Goal: Task Accomplishment & Management: Manage account settings

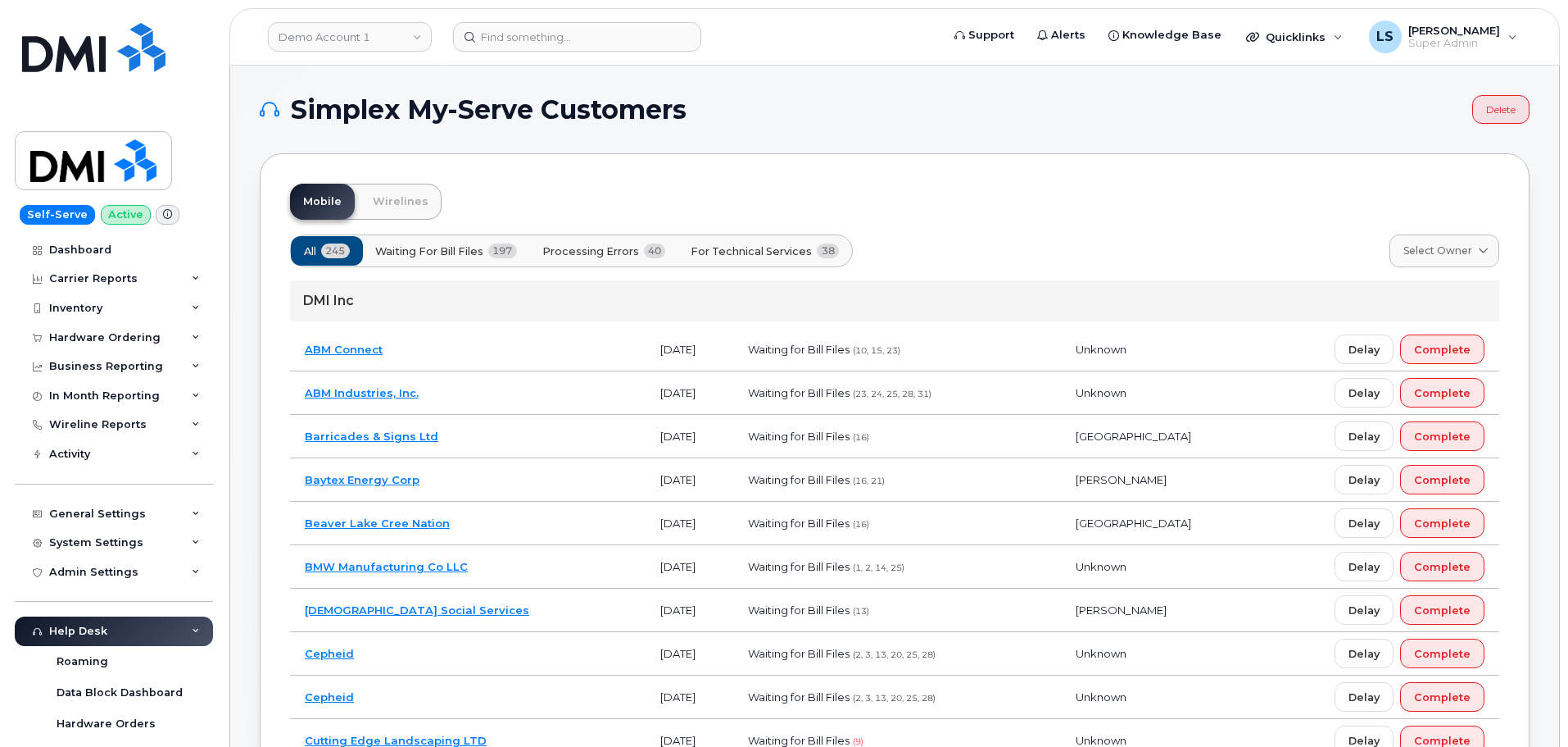
click at [537, 21] on header "Demo Account 1 Support Alerts Knowledge Base Quicklinks Suspend / Cancel Device…" at bounding box center [895, 37] width 1330 height 57
click at [508, 32] on input at bounding box center [577, 37] width 248 height 30
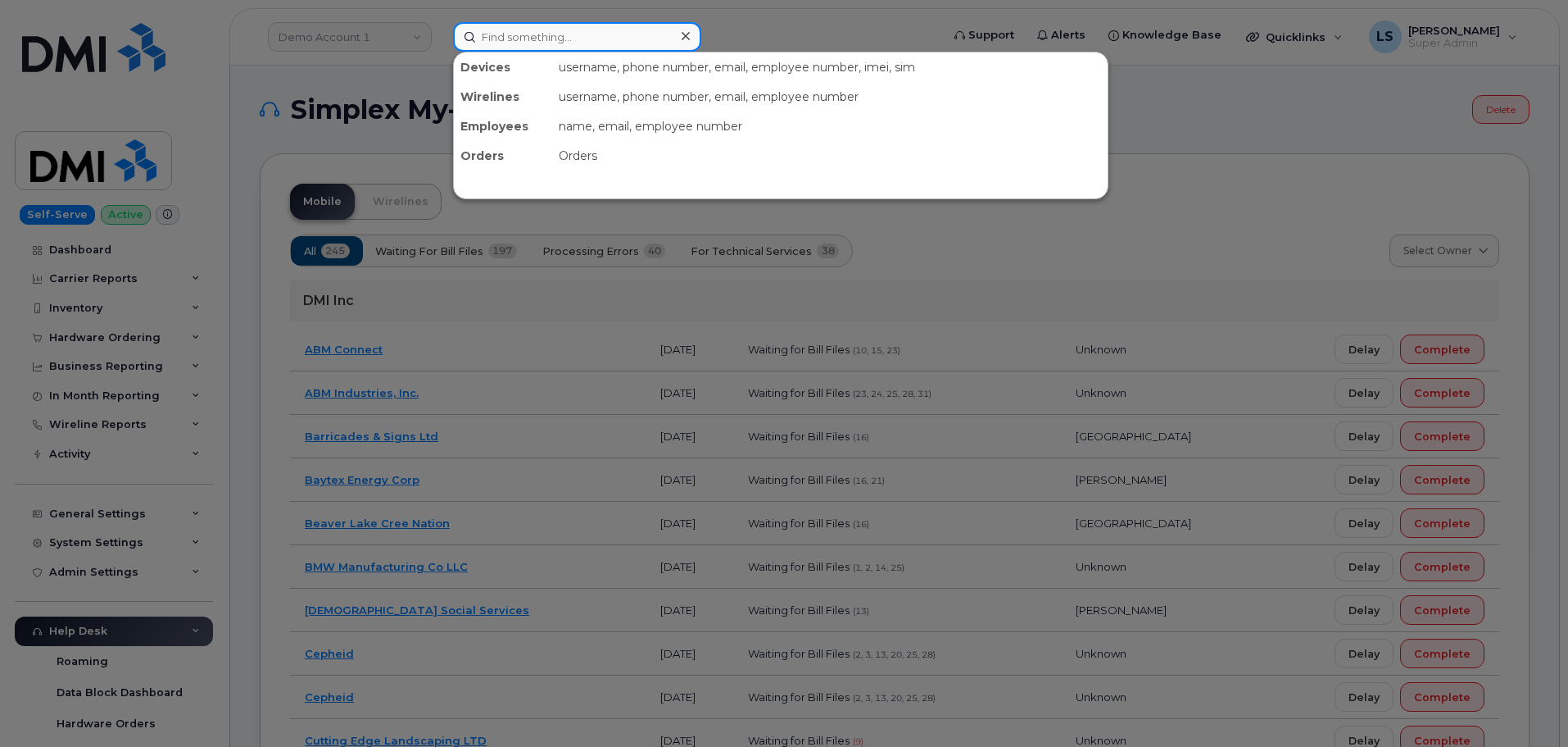
paste input "301054"
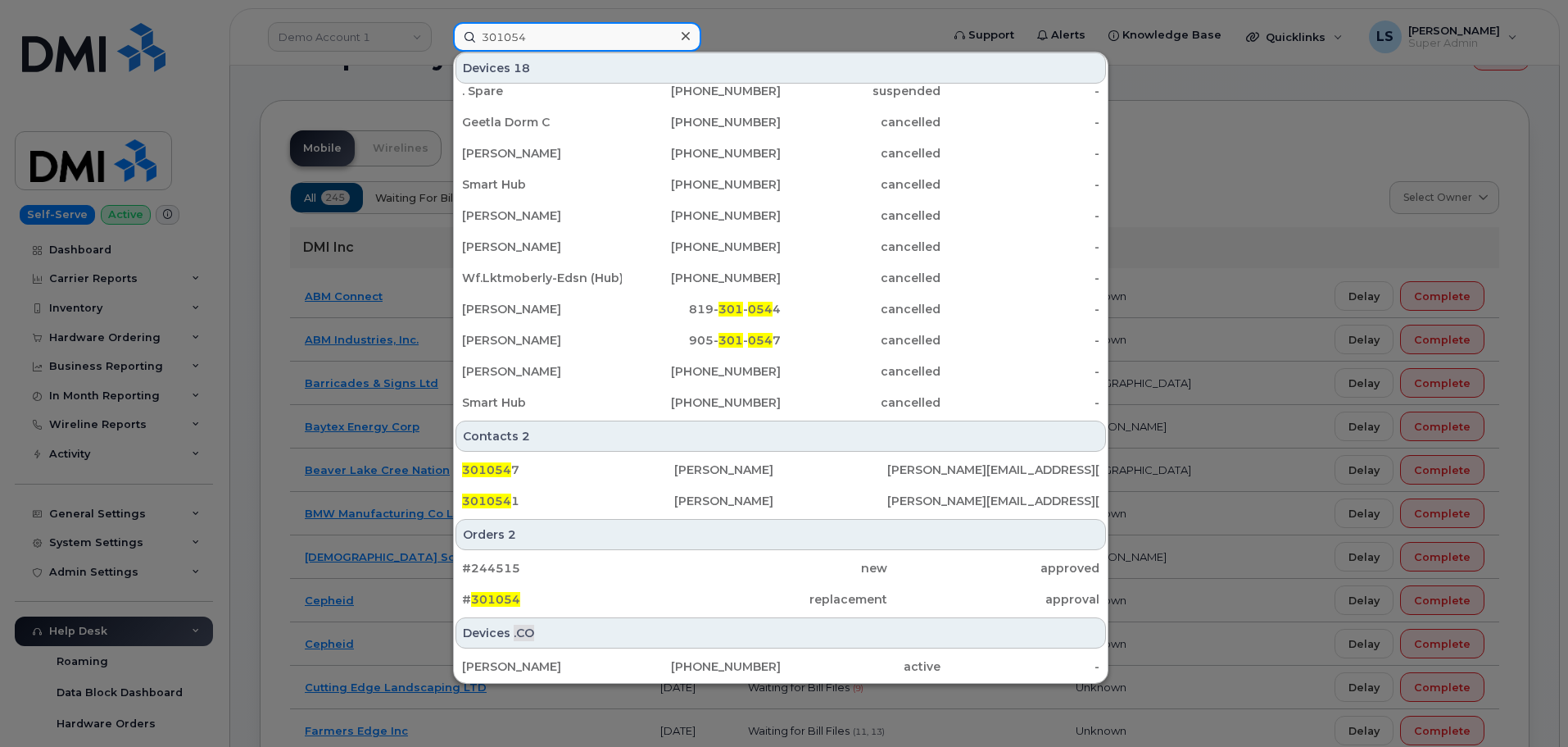
scroll to position [82, 0]
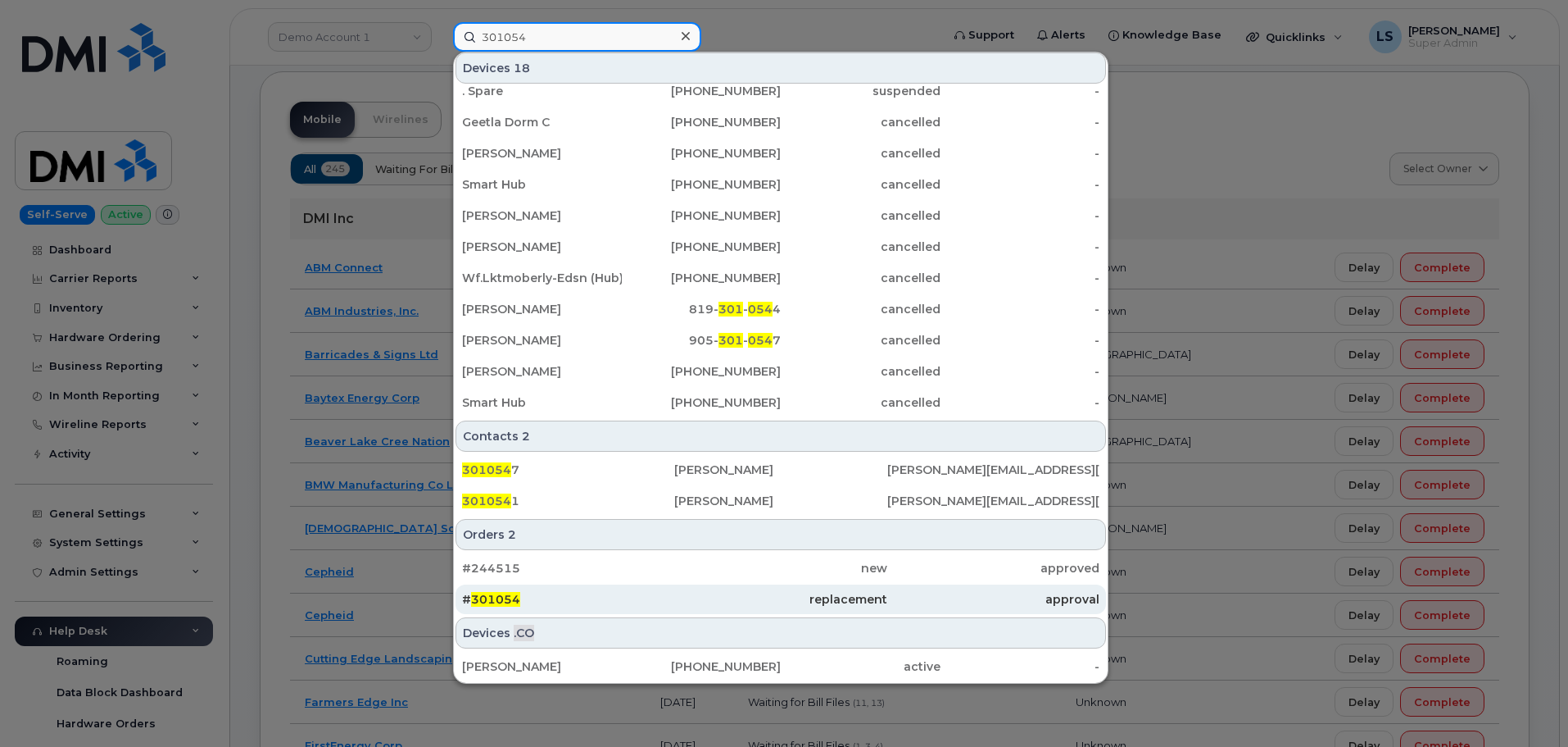
type input "301054"
click at [638, 590] on div "# 301054" at bounding box center [568, 599] width 212 height 30
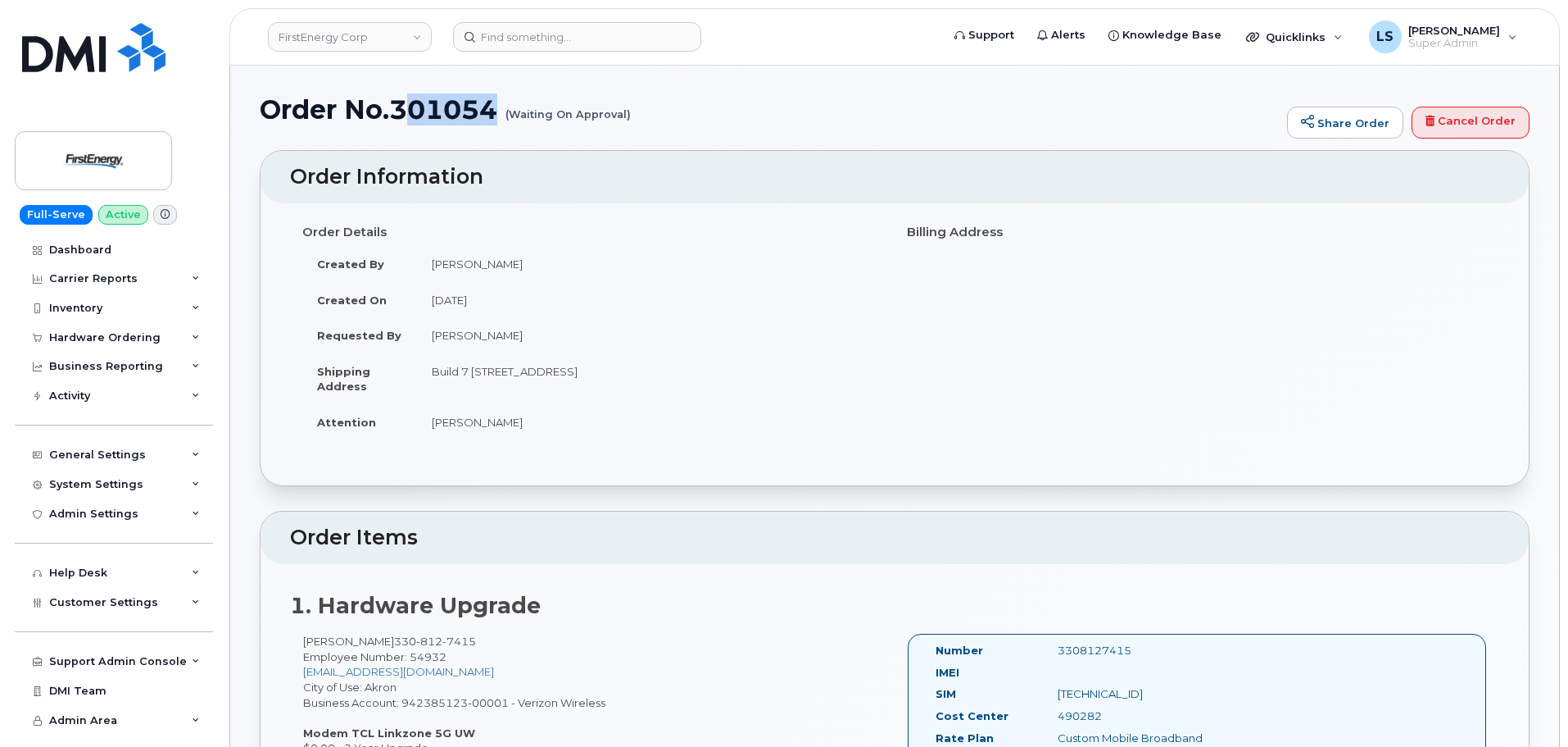
drag, startPoint x: 498, startPoint y: 107, endPoint x: 400, endPoint y: 102, distance: 98.1
click at [400, 102] on h1 "Order No.301054 (Waiting On Approval)" at bounding box center [769, 109] width 1019 height 29
click at [400, 103] on h1 "Order No.301054 (Waiting On Approval)" at bounding box center [769, 109] width 1019 height 29
click at [396, 128] on div "Order No.301054 (Waiting On Approval) Share Order Cancel Order" at bounding box center [895, 122] width 1270 height 55
drag, startPoint x: 400, startPoint y: 110, endPoint x: 500, endPoint y: 106, distance: 100.1
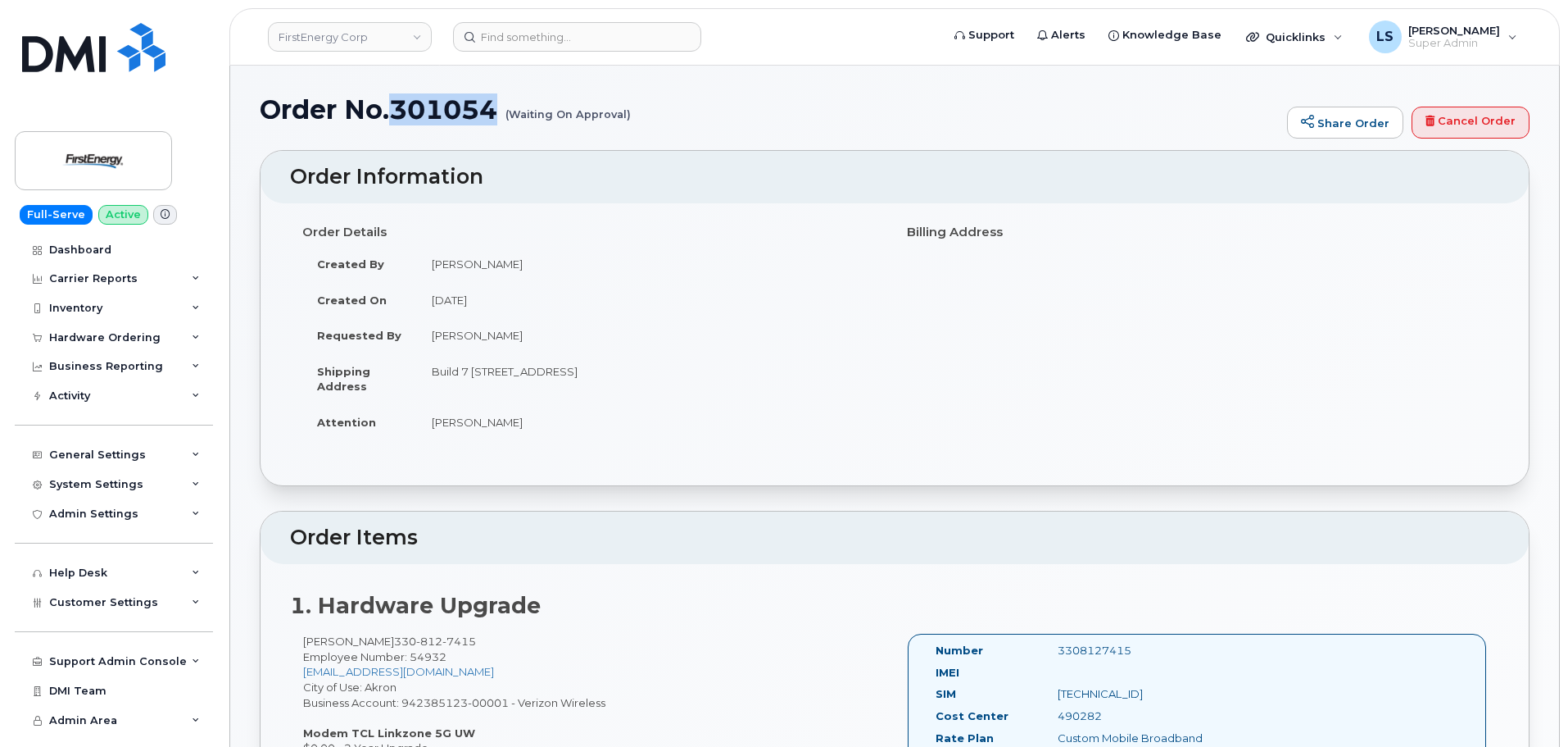
click at [501, 106] on h1 "Order No.301054 (Waiting On Approval)" at bounding box center [769, 109] width 1019 height 29
copy h1 "301054"
click at [575, 451] on div "Order Details Created By Jonas Mutoke Created On September 17, 2025 Requested B…" at bounding box center [895, 345] width 1269 height 282
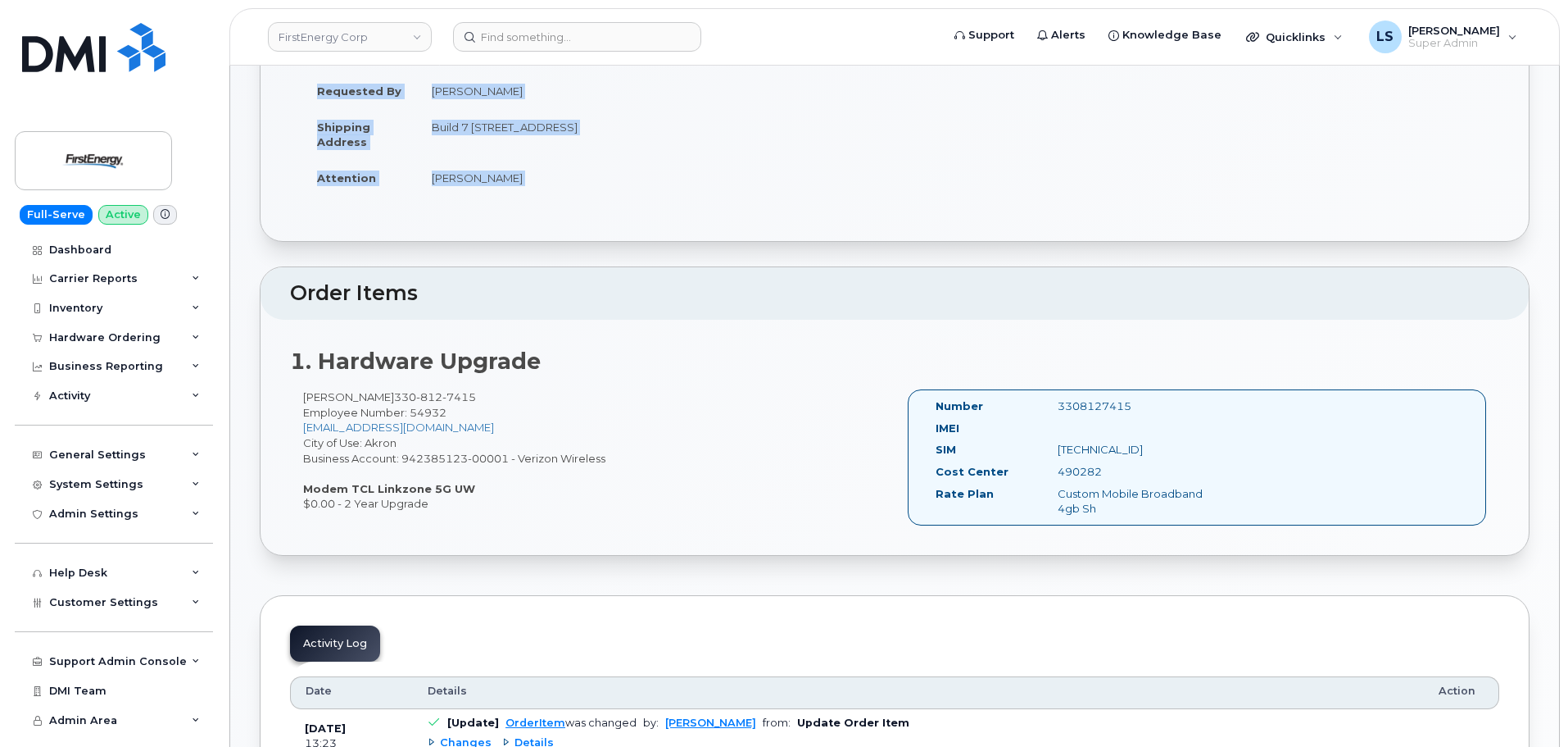
scroll to position [492, 0]
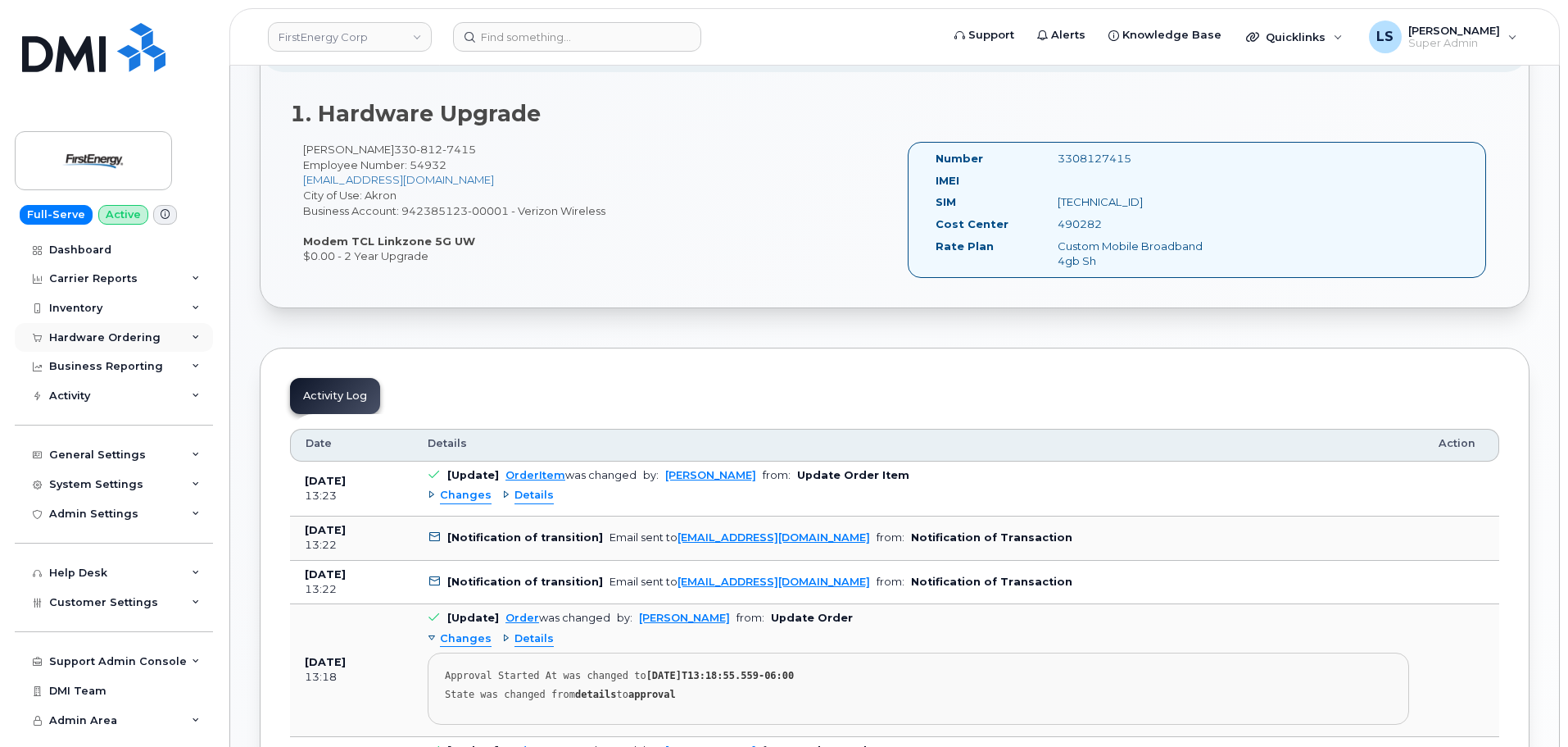
click at [157, 333] on div "Hardware Ordering" at bounding box center [114, 338] width 198 height 30
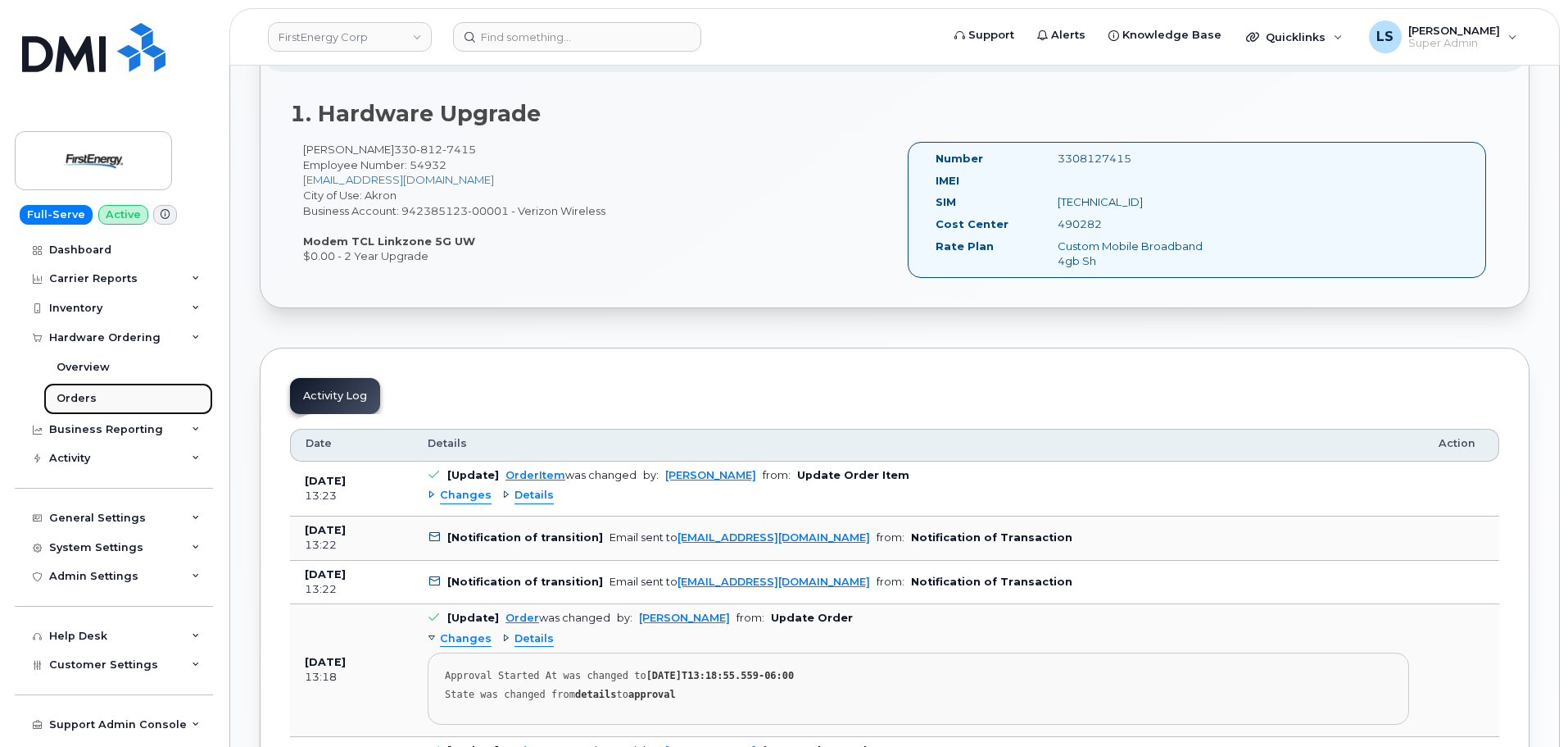
drag, startPoint x: 108, startPoint y: 395, endPoint x: 114, endPoint y: 403, distance: 10.0
click at [110, 397] on link "Orders" at bounding box center [128, 399] width 170 height 31
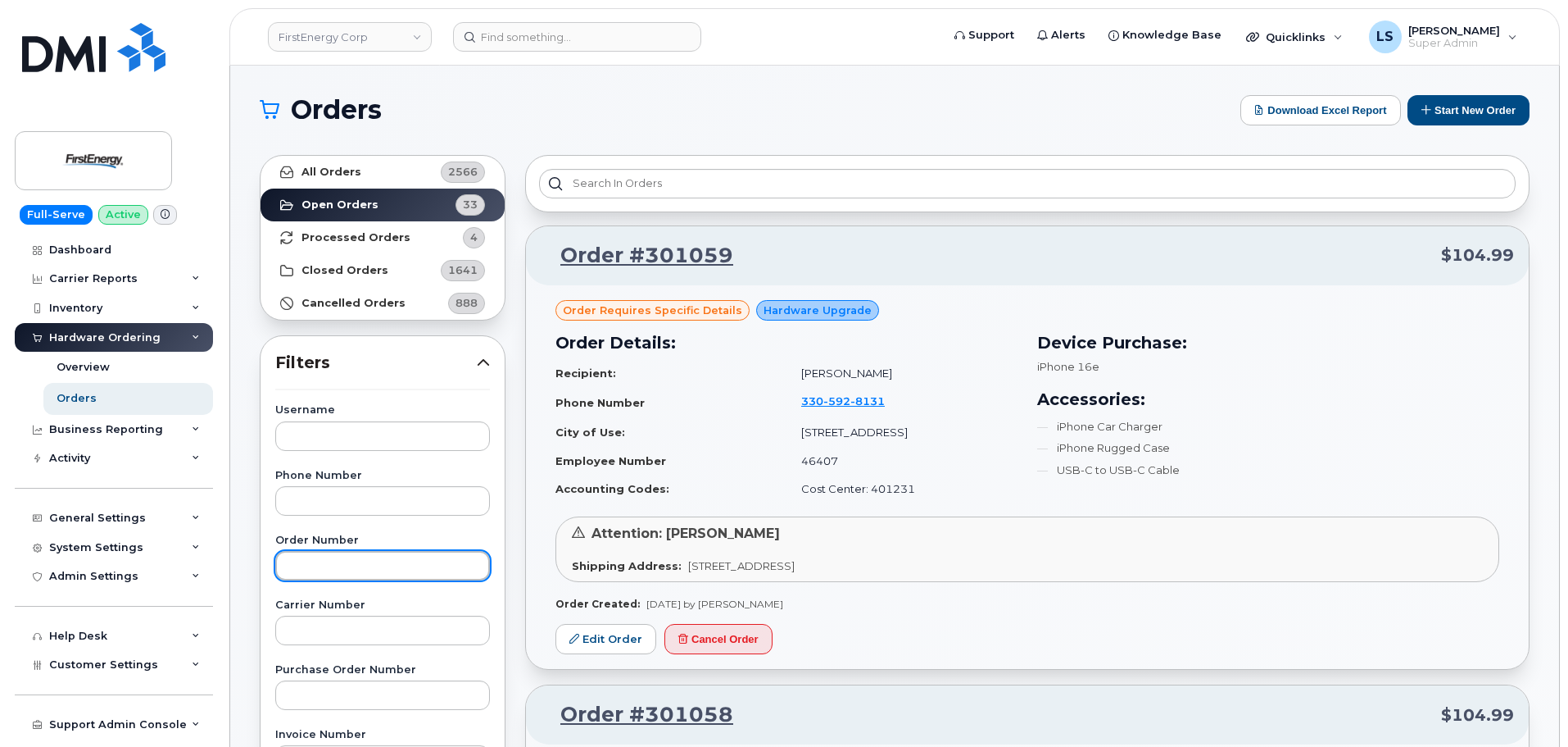
click at [363, 564] on input "text" at bounding box center [382, 566] width 215 height 30
paste input "301054"
type input "301054"
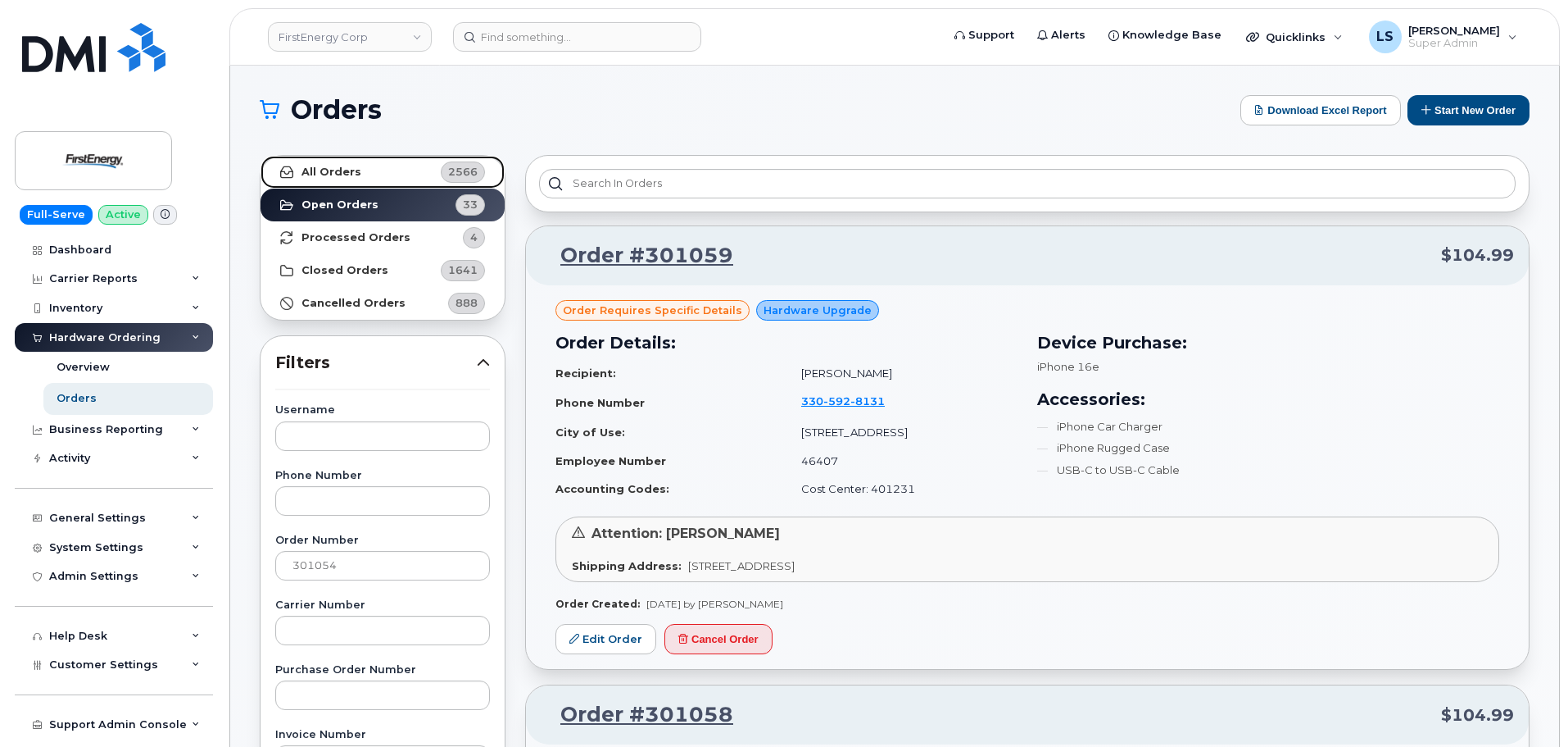
click at [323, 178] on strong "All Orders" at bounding box center [332, 172] width 60 height 13
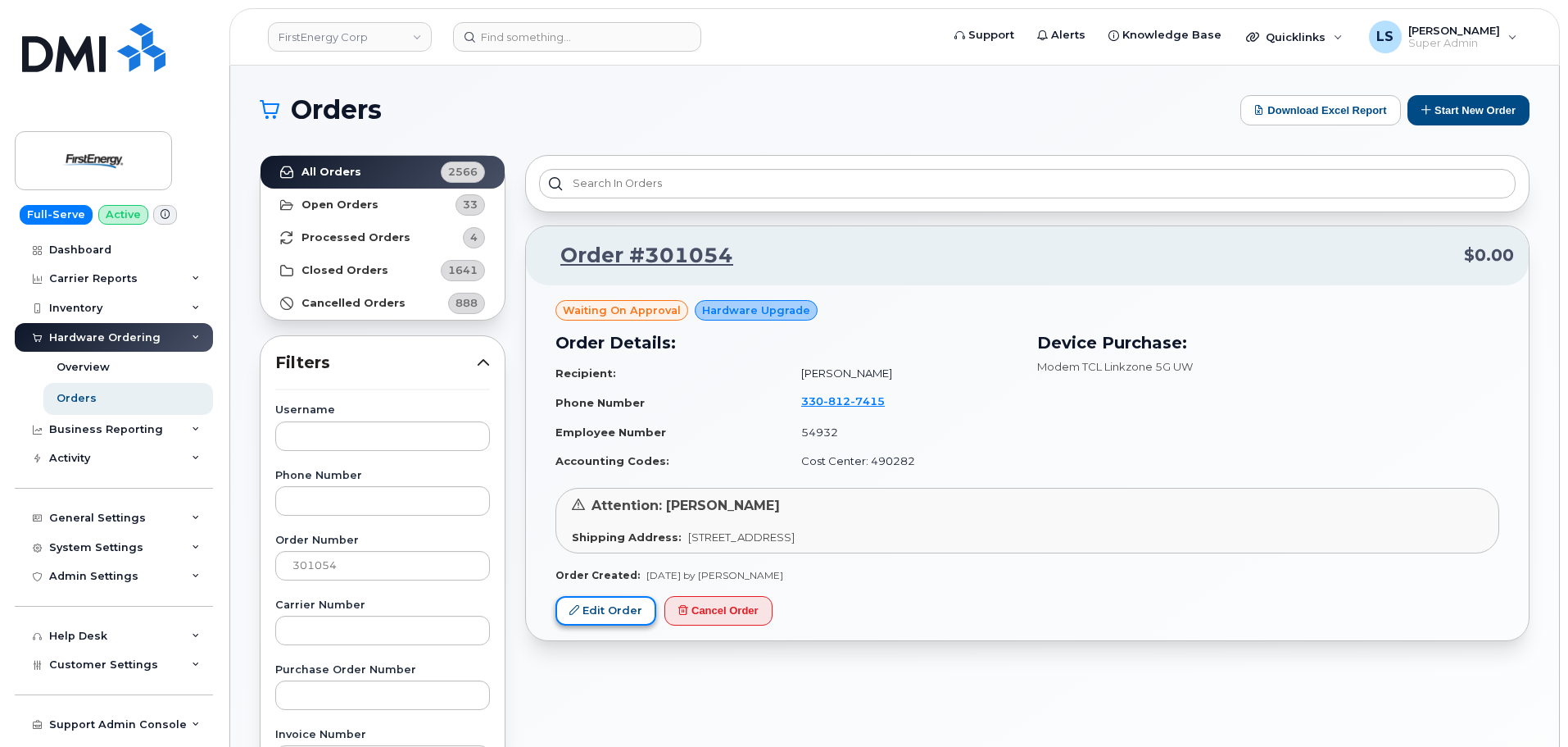
click at [592, 616] on link "Edit Order" at bounding box center [606, 611] width 101 height 30
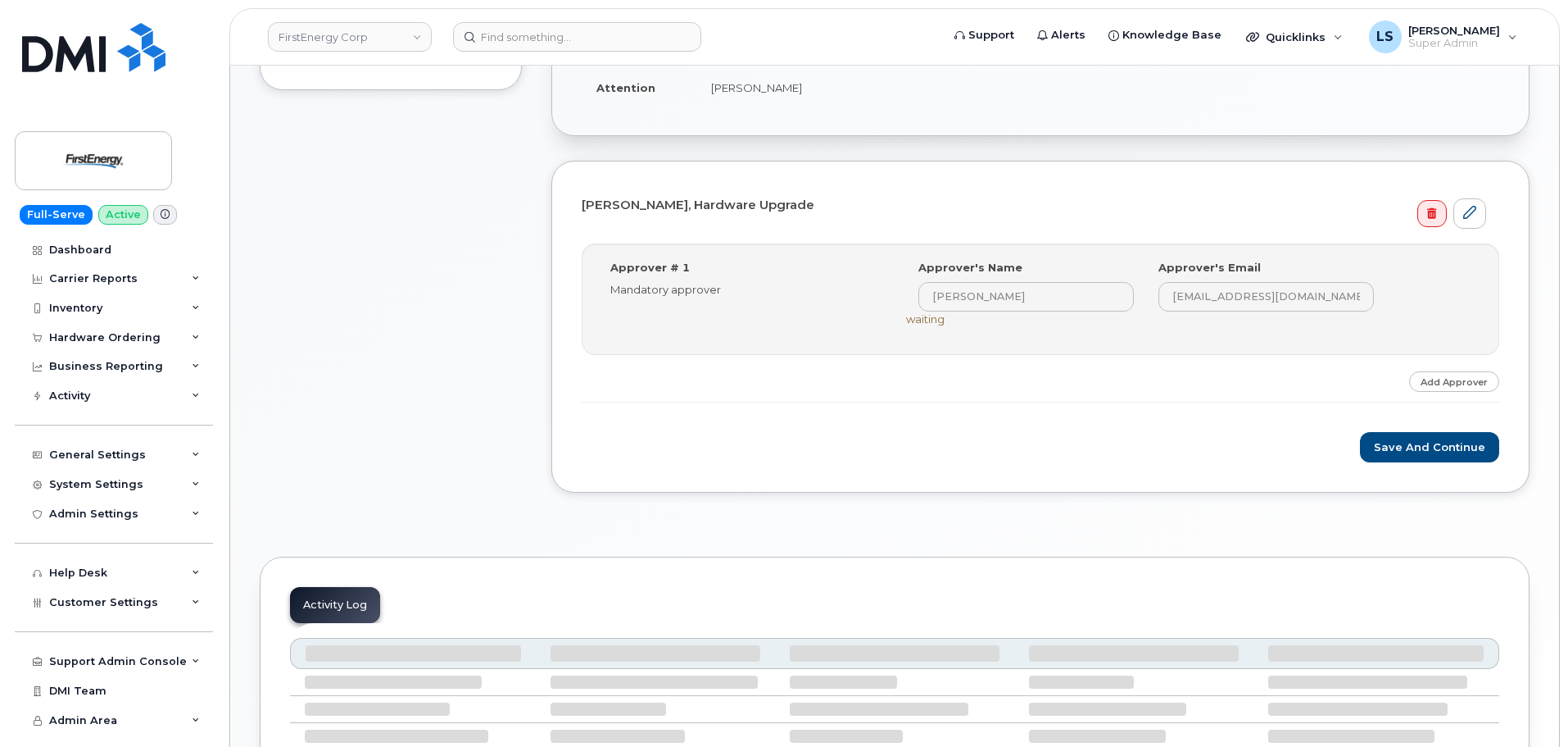
scroll to position [410, 0]
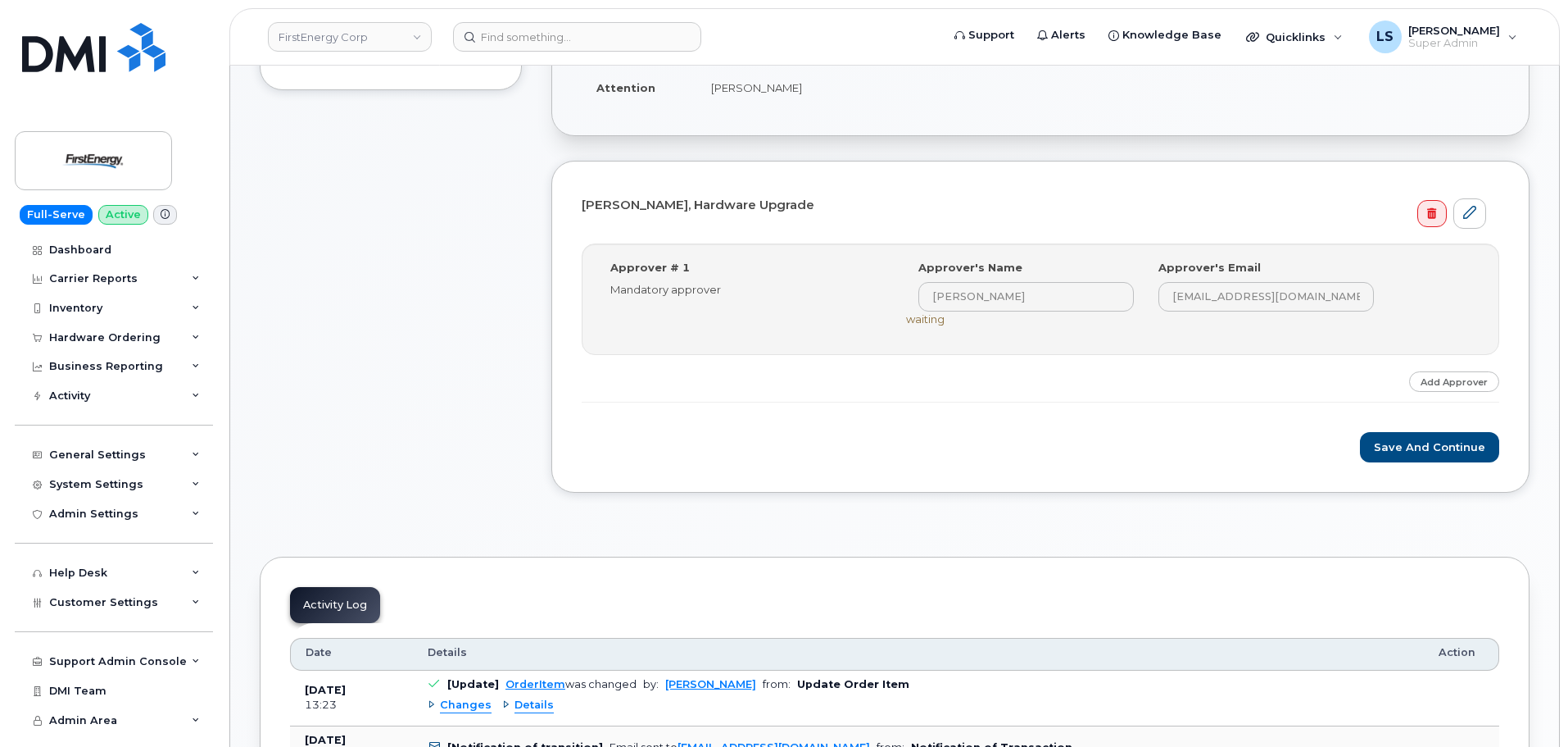
click at [984, 384] on div "Step-by-step approvals: Cory A Howard » Approved Approver # 1 Mandatory approve…" at bounding box center [1041, 323] width 918 height 159
click at [1481, 212] on link at bounding box center [1471, 213] width 33 height 30
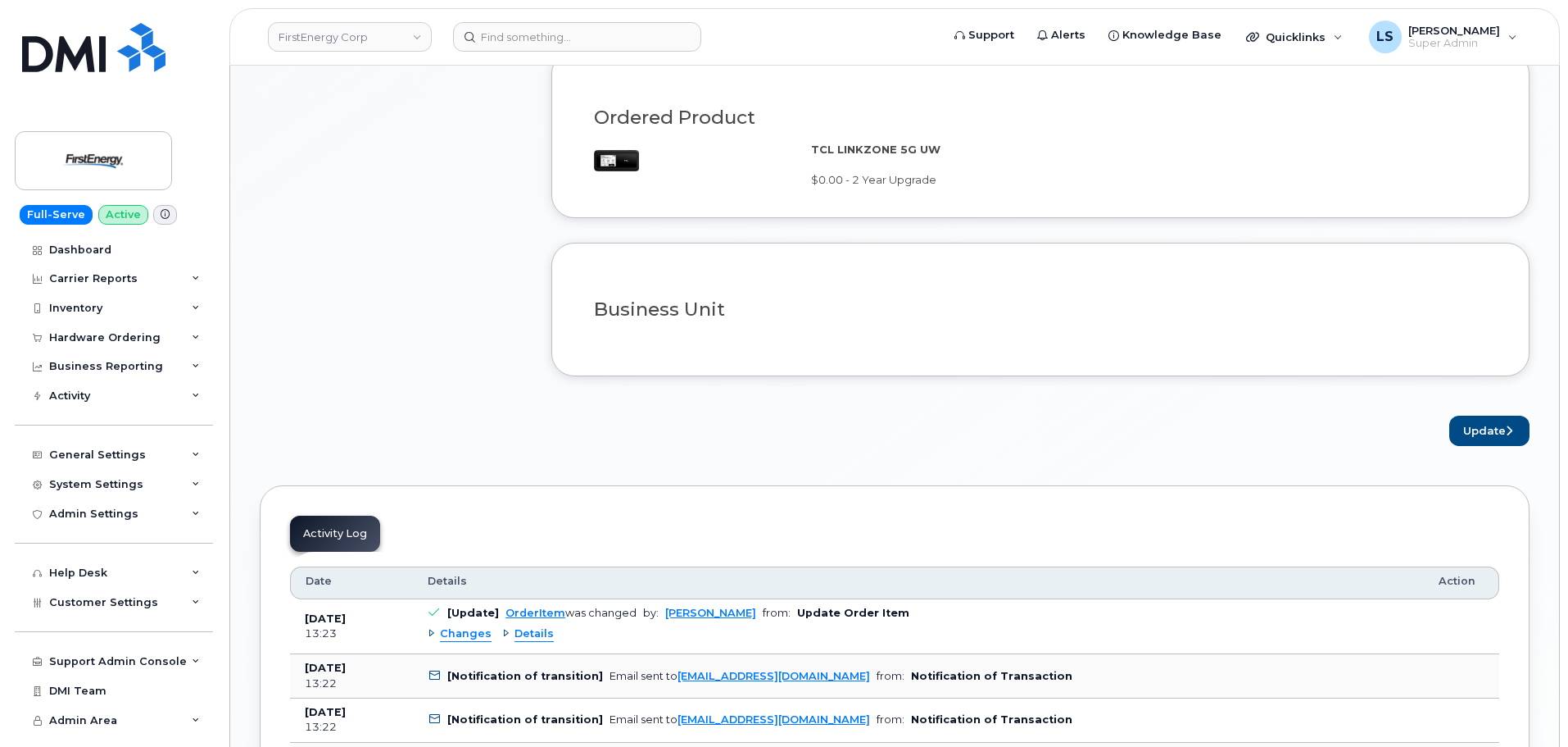
scroll to position [1230, 0]
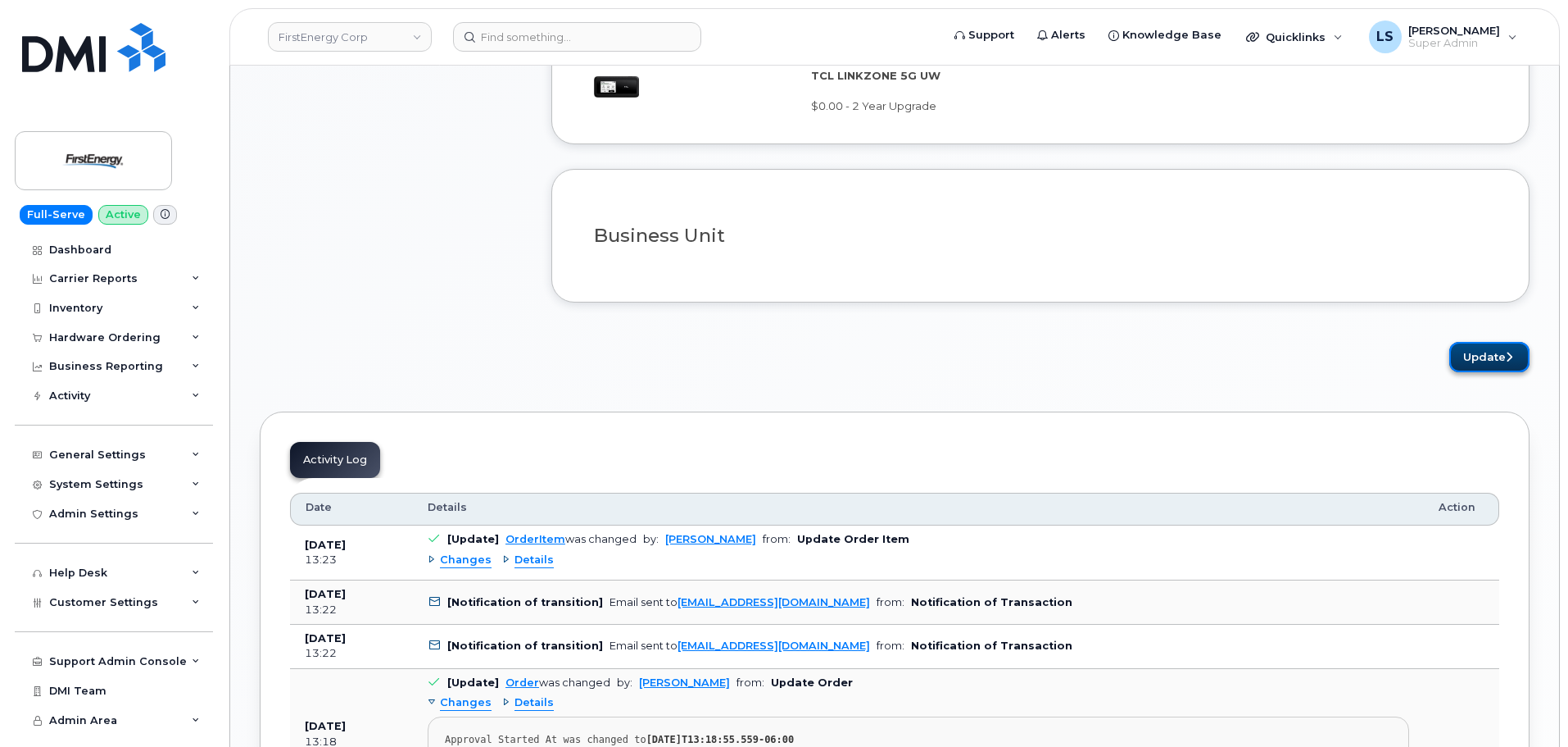
click at [1491, 354] on button "Update" at bounding box center [1490, 357] width 80 height 30
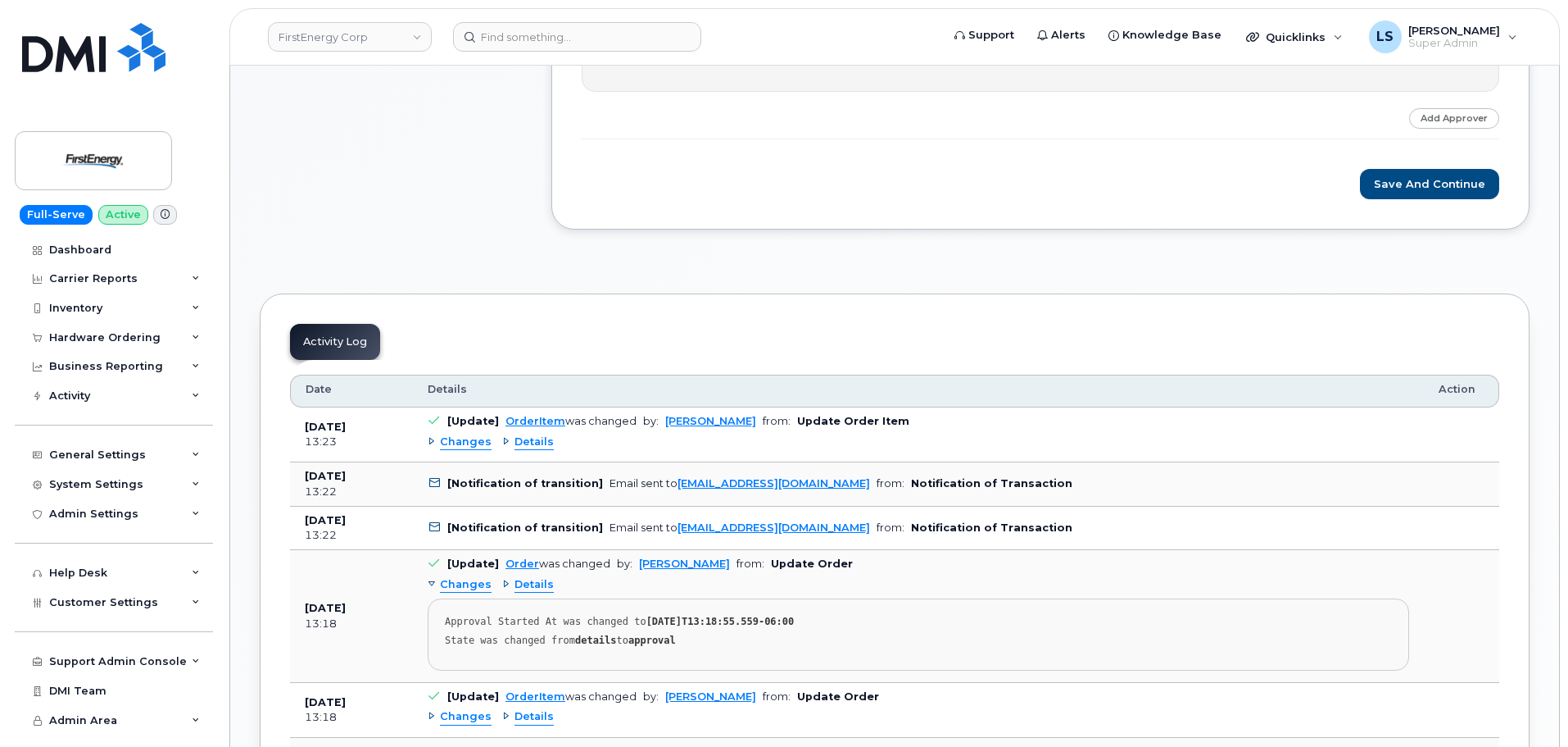
scroll to position [555, 0]
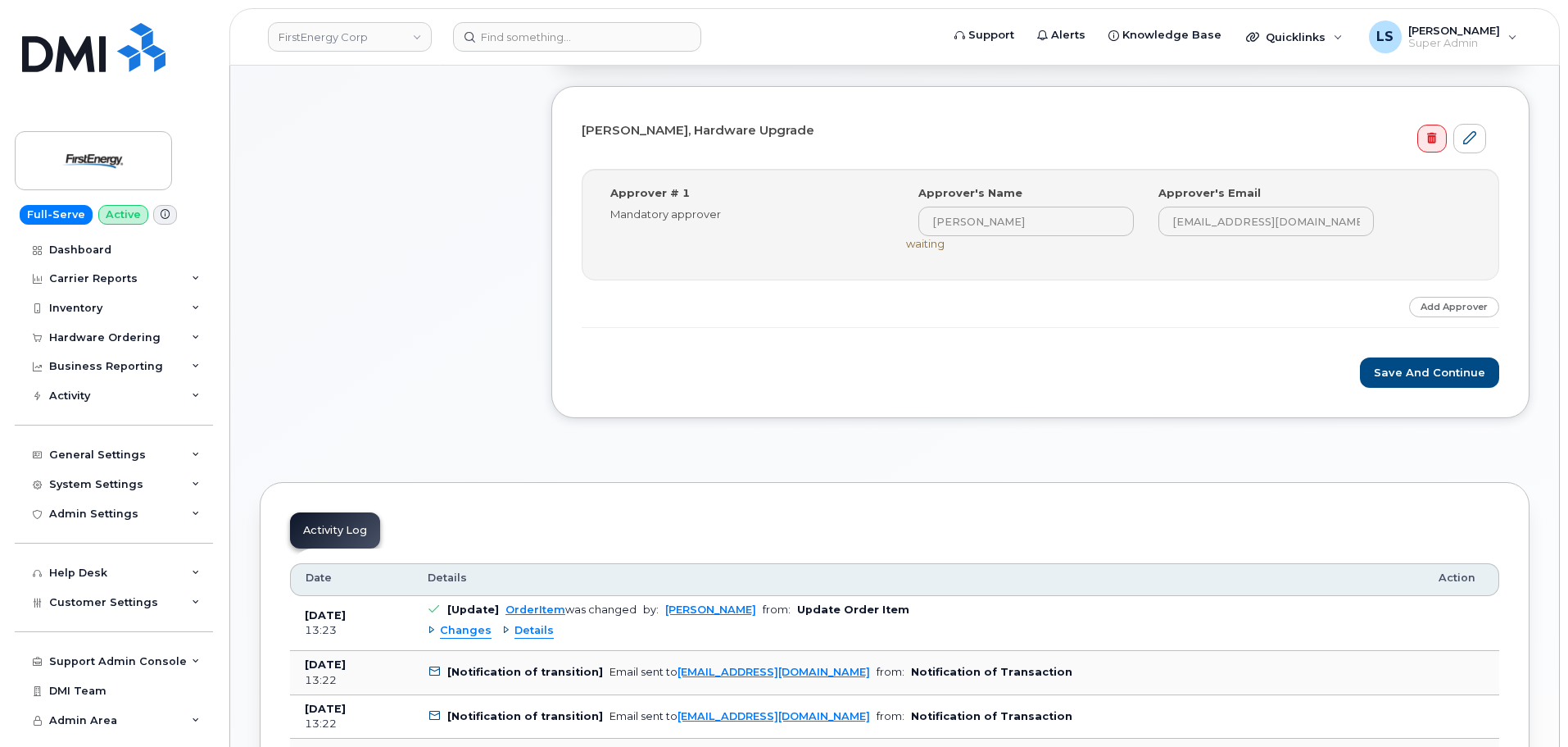
click at [1183, 296] on div "Step-by-step approvals: [PERSON_NAME] » Approved Approver # 1 Mandatory approve…" at bounding box center [1041, 248] width 918 height 159
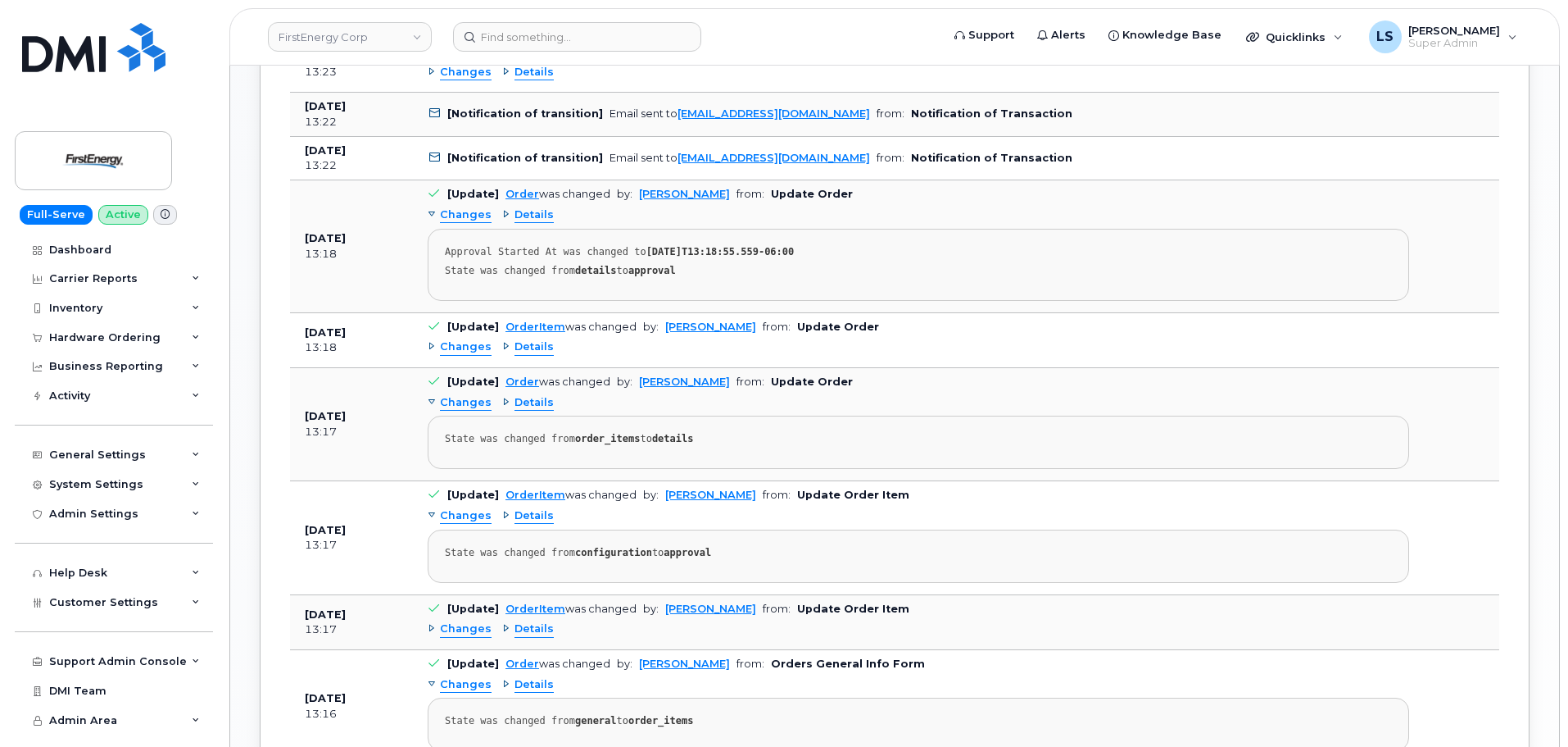
scroll to position [1019, 0]
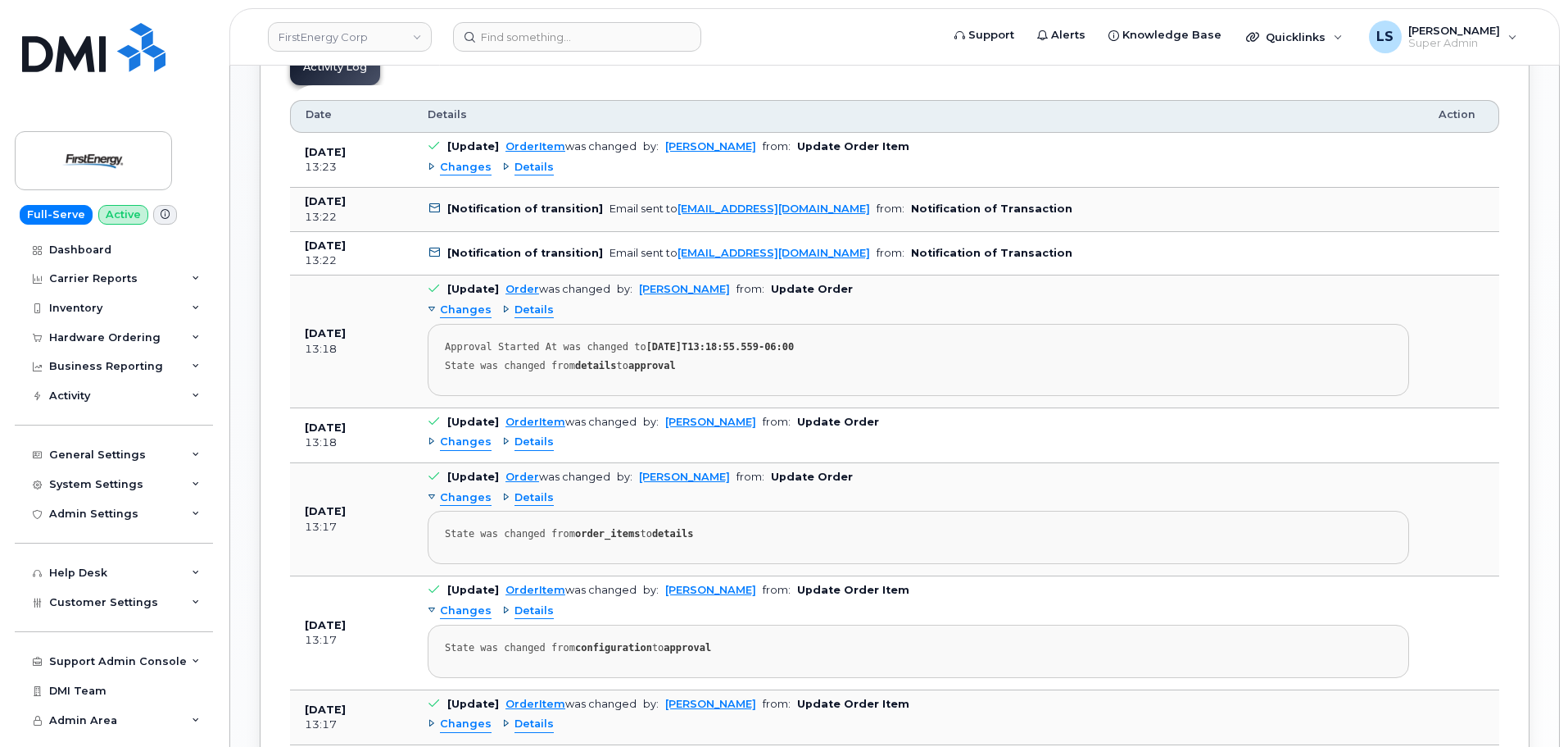
click at [545, 205] on b "[Notification of transition]" at bounding box center [525, 209] width 156 height 12
click at [534, 240] on td "[Notification of transition] Email sent to swheeler@firstenergycorp.com from: N…" at bounding box center [919, 254] width 1011 height 44
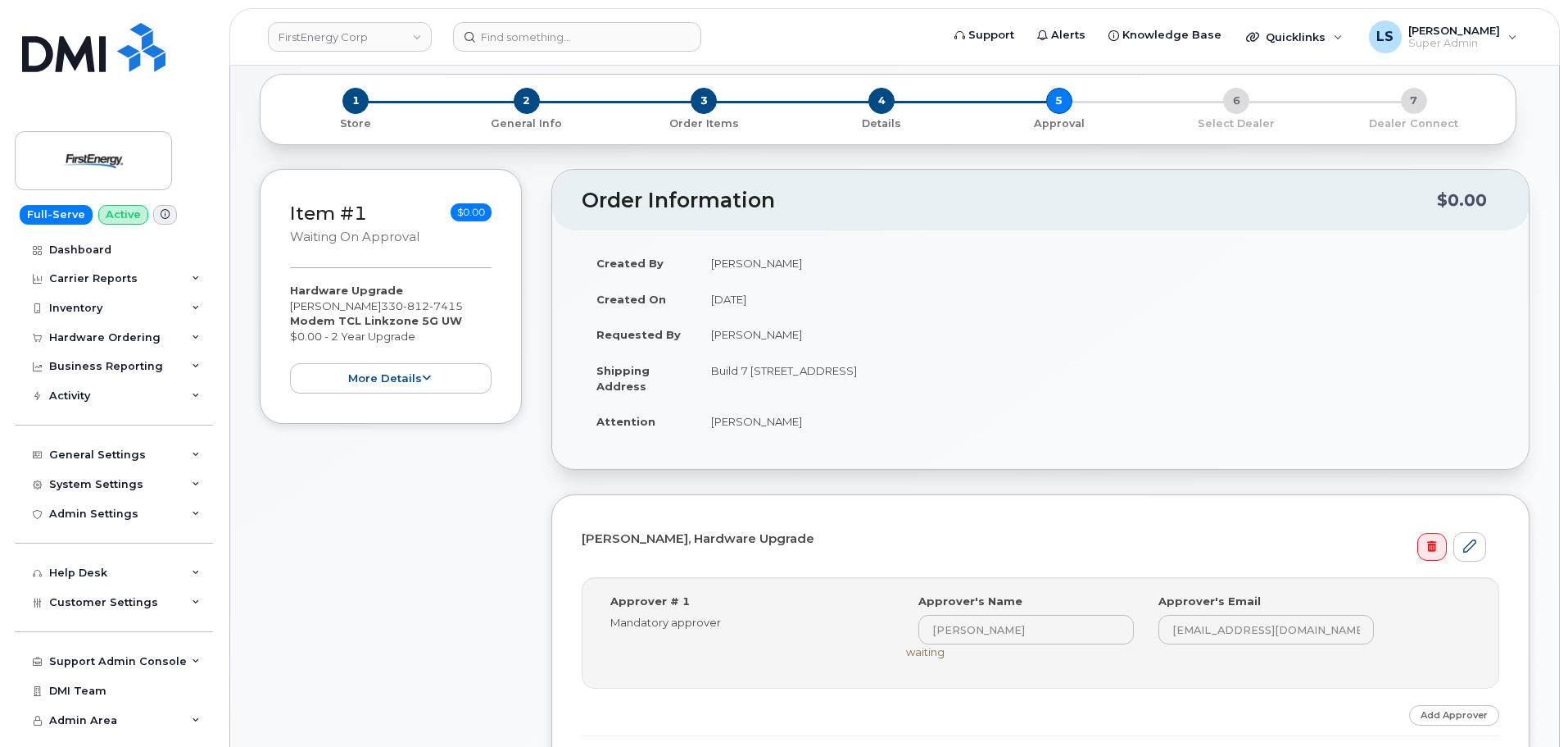
scroll to position [199, 0]
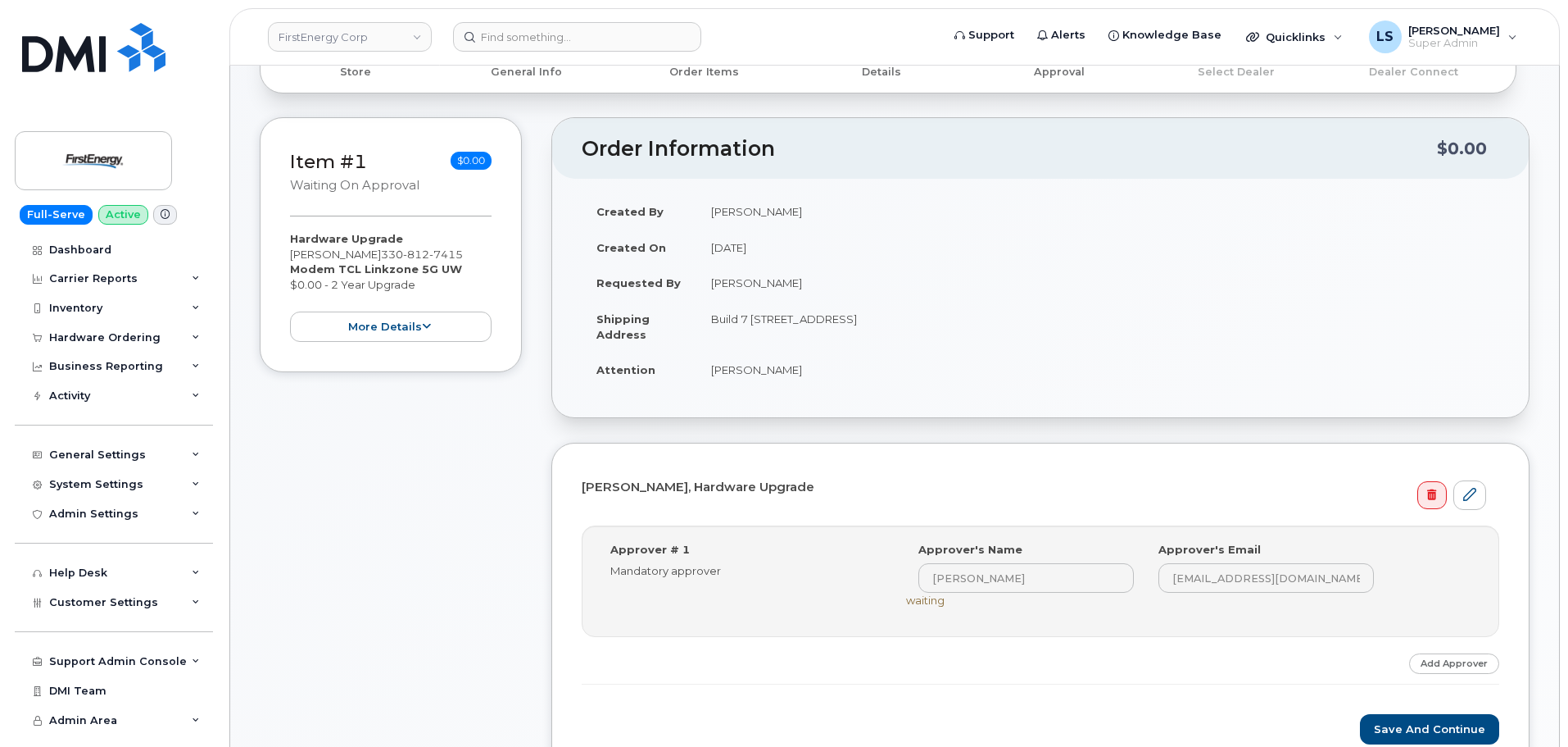
drag, startPoint x: 1062, startPoint y: 663, endPoint x: 1283, endPoint y: 690, distance: 222.6
click at [1060, 663] on div "Step-by-step approvals: Cory A Howard » Approved Approver # 1 Mandatory approve…" at bounding box center [1041, 605] width 918 height 159
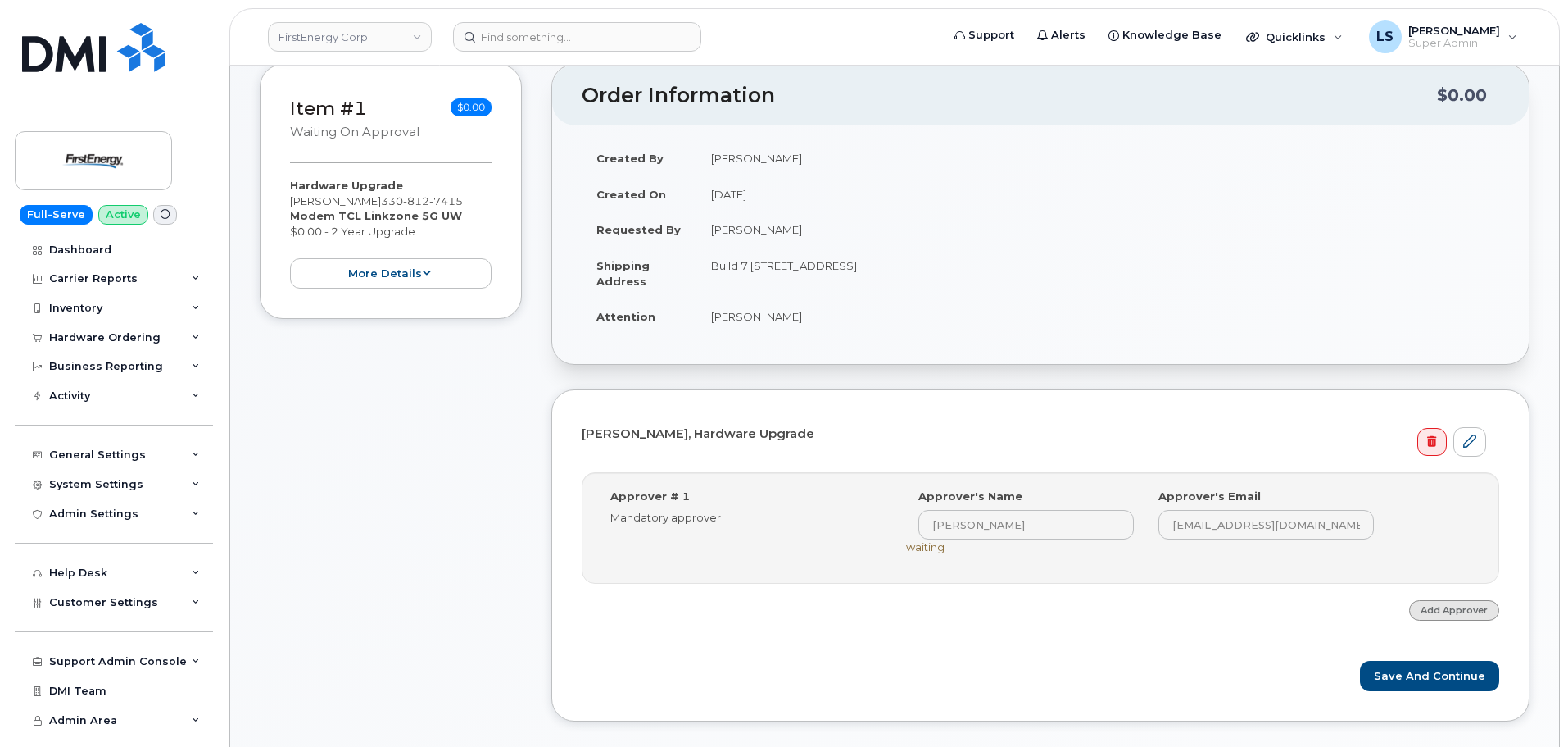
scroll to position [280, 0]
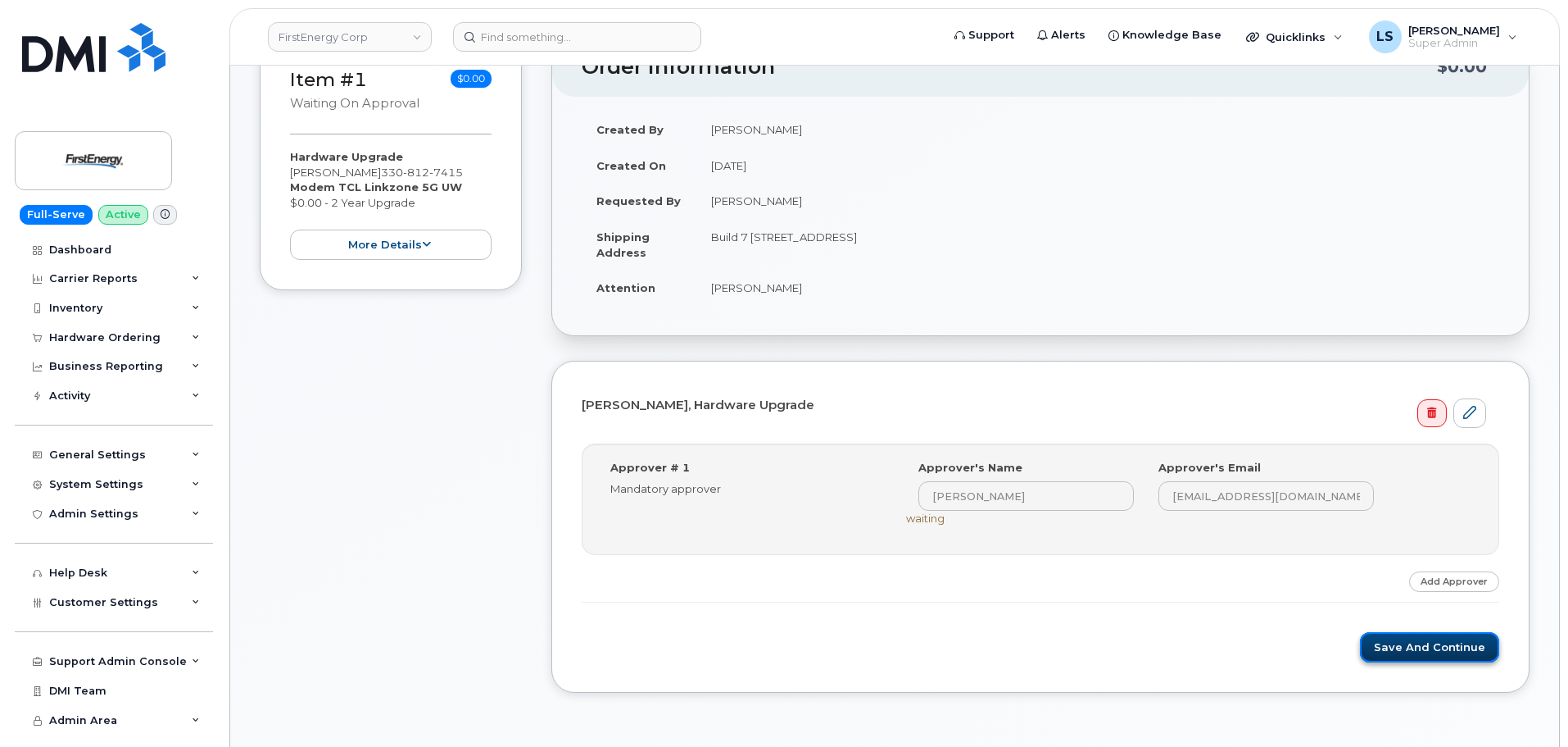
click at [1464, 660] on button "Save and Continue" at bounding box center [1430, 647] width 139 height 30
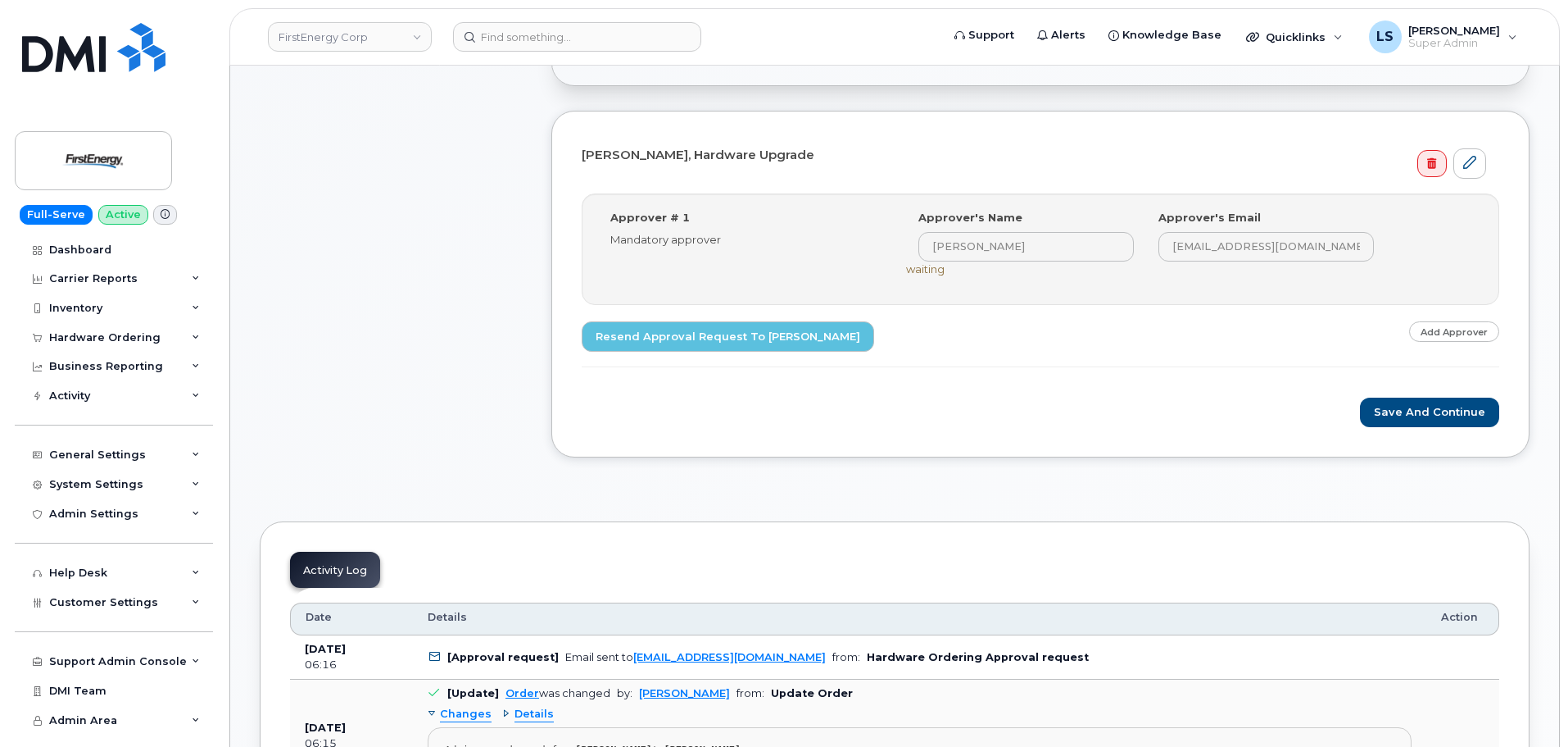
scroll to position [656, 0]
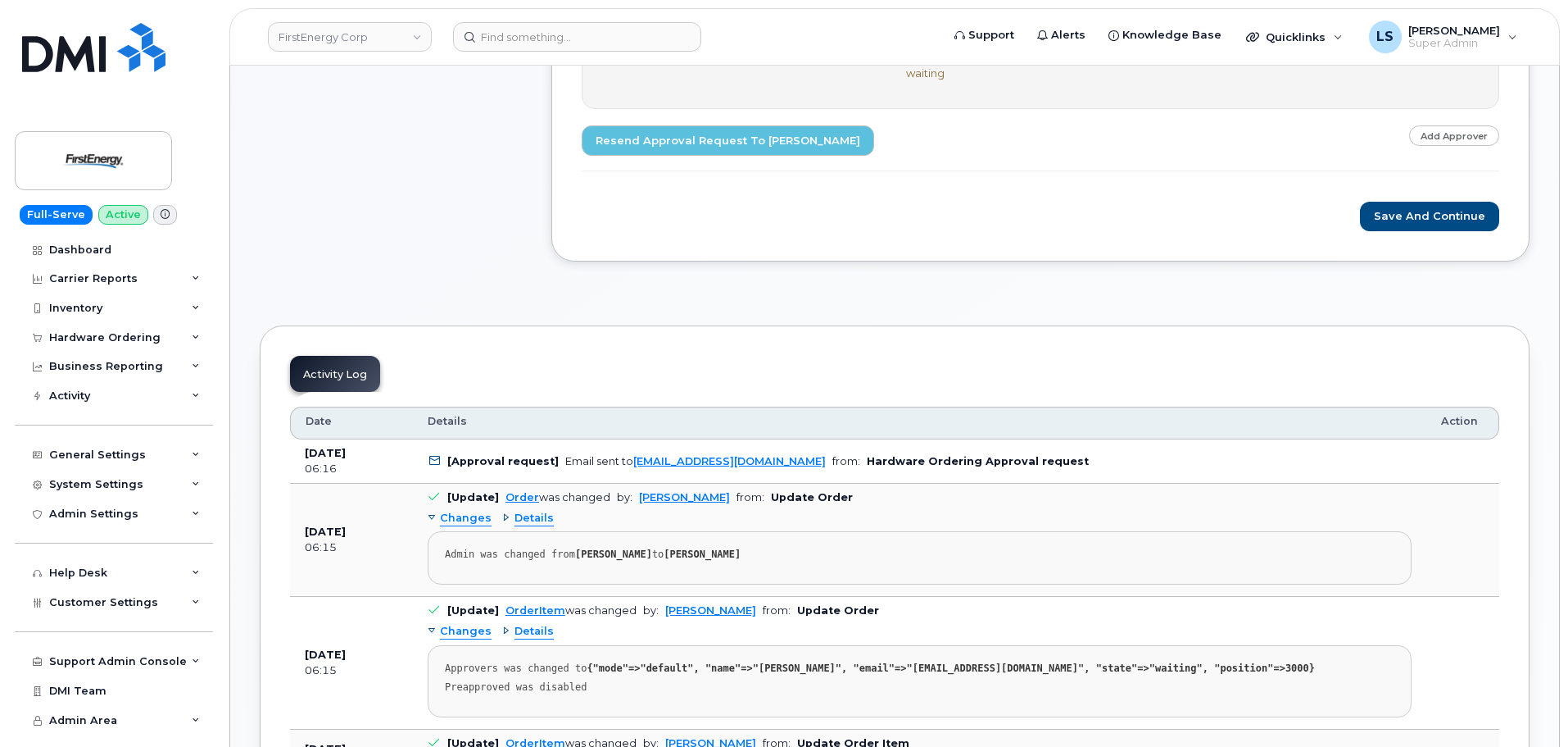
click at [949, 465] on b "Hardware Ordering Approval request" at bounding box center [977, 461] width 222 height 12
click at [949, 466] on b "Hardware Ordering Approval request" at bounding box center [977, 461] width 222 height 12
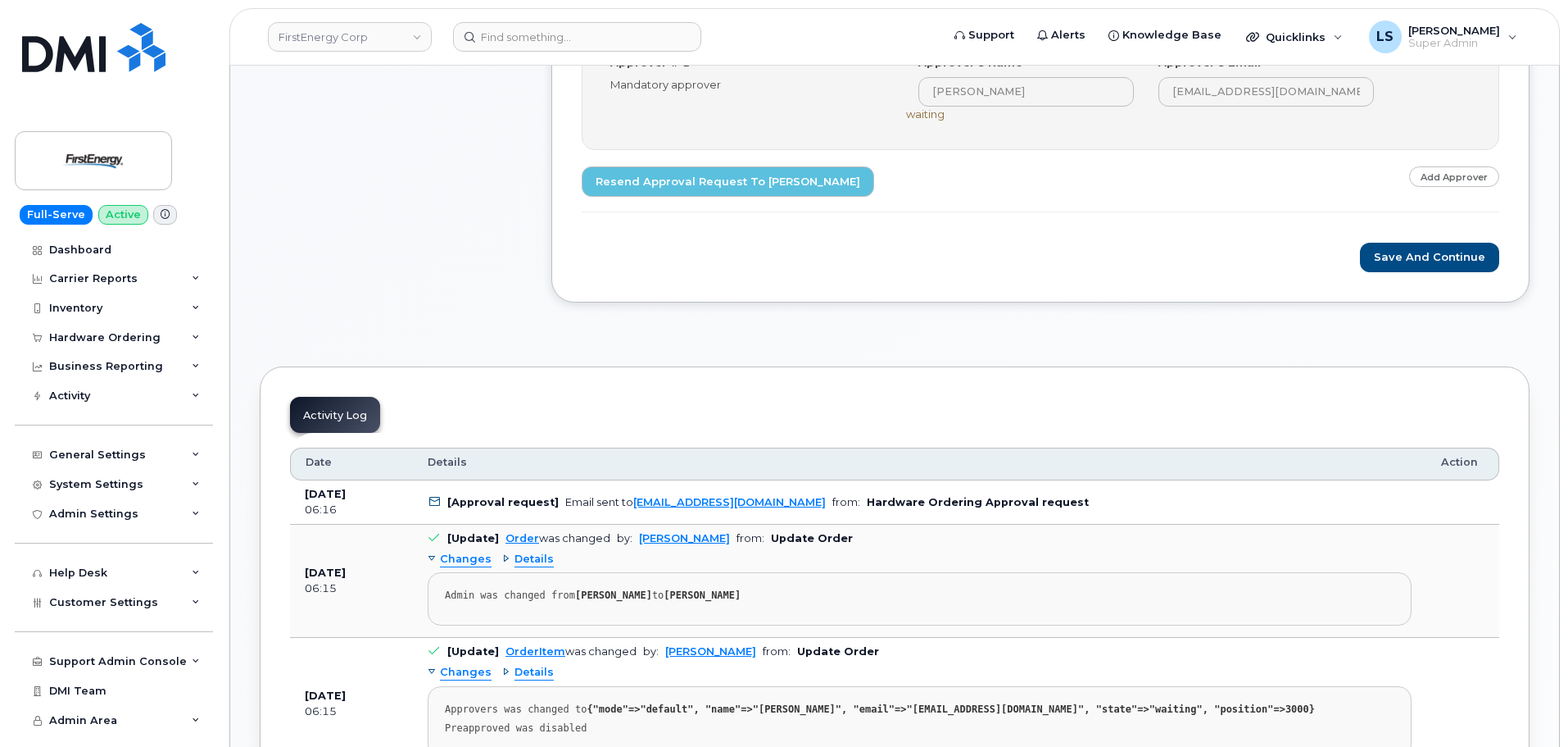
scroll to position [738, 0]
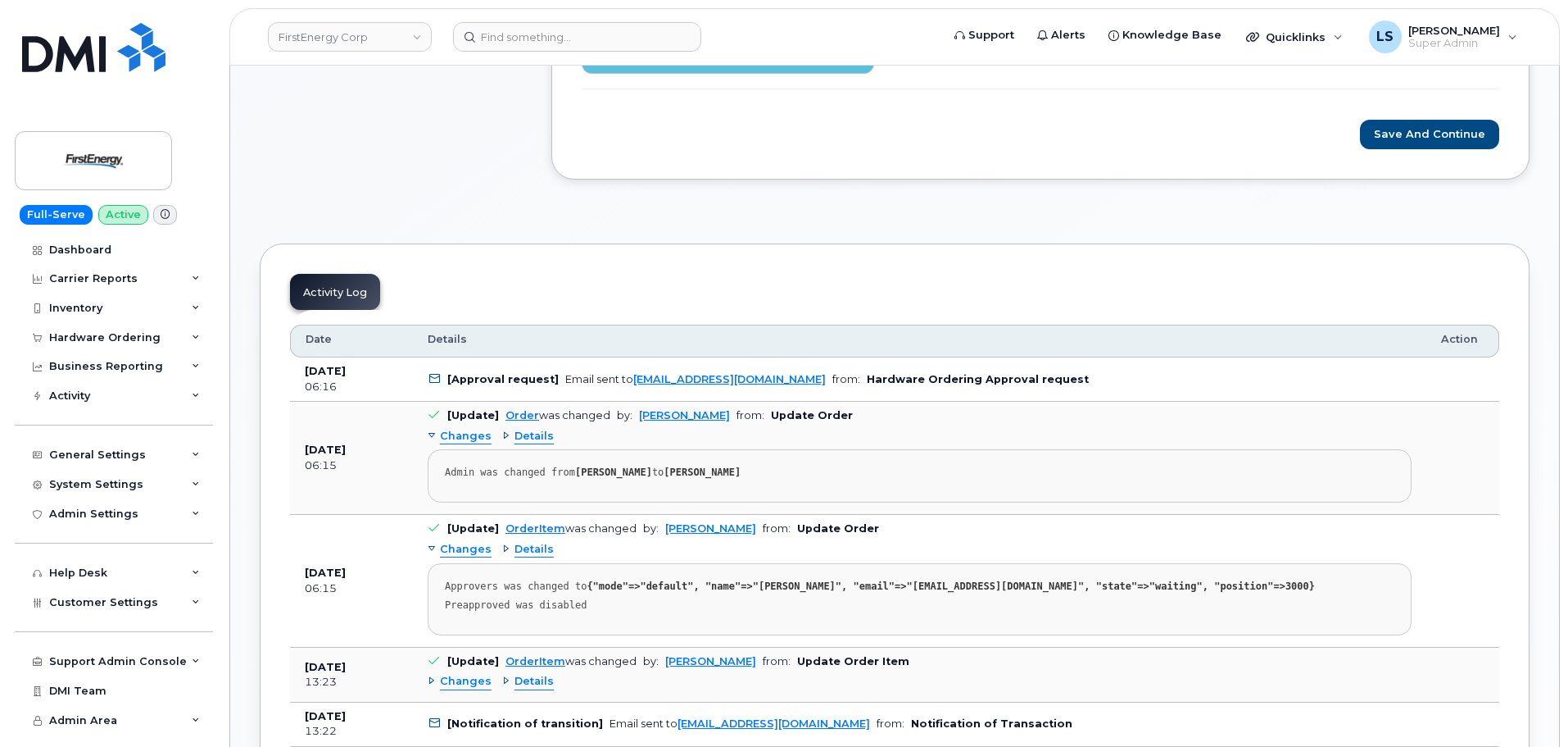
click at [871, 374] on b "Hardware Ordering Approval request" at bounding box center [977, 379] width 222 height 12
click at [869, 374] on b "Hardware Ordering Approval request" at bounding box center [977, 379] width 222 height 12
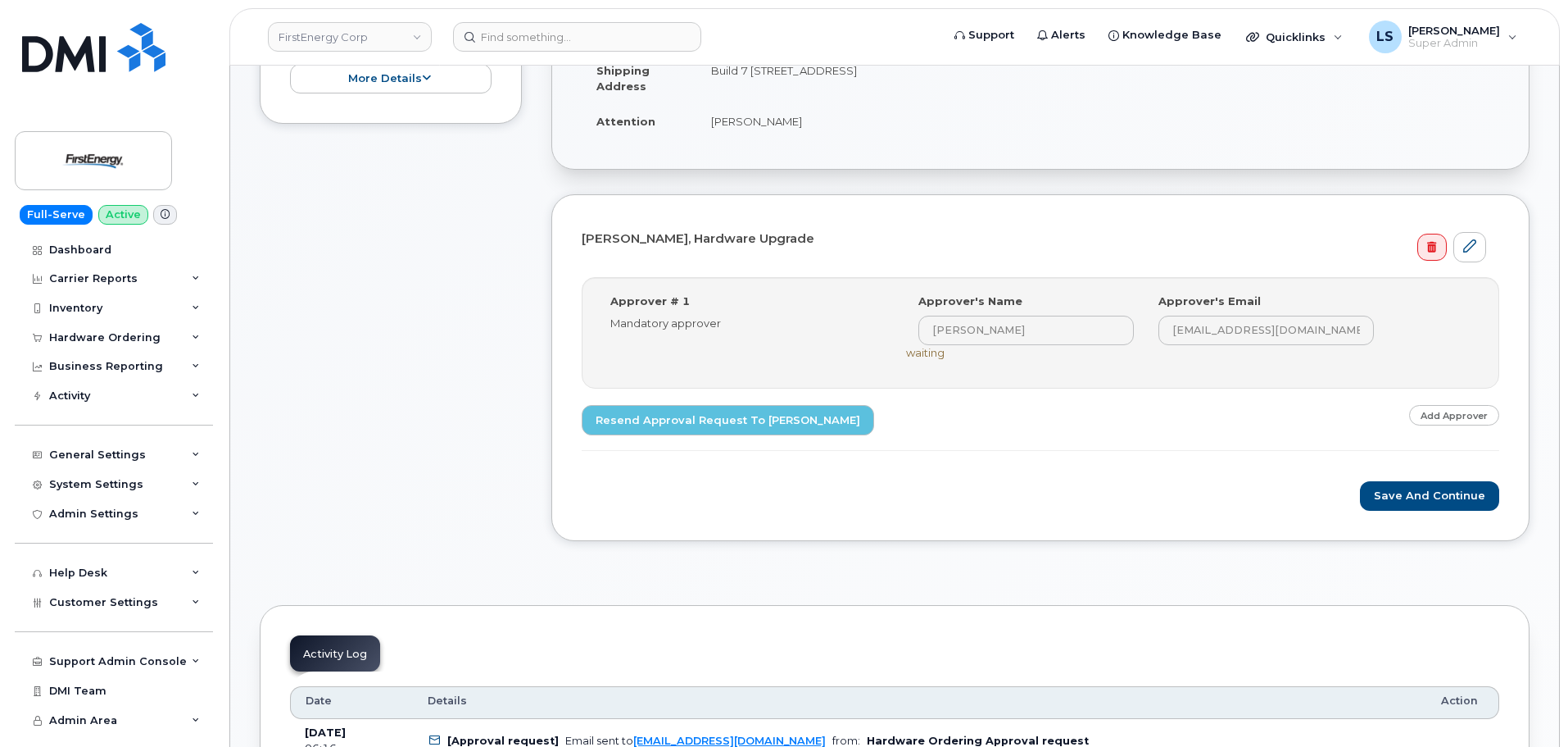
scroll to position [574, 0]
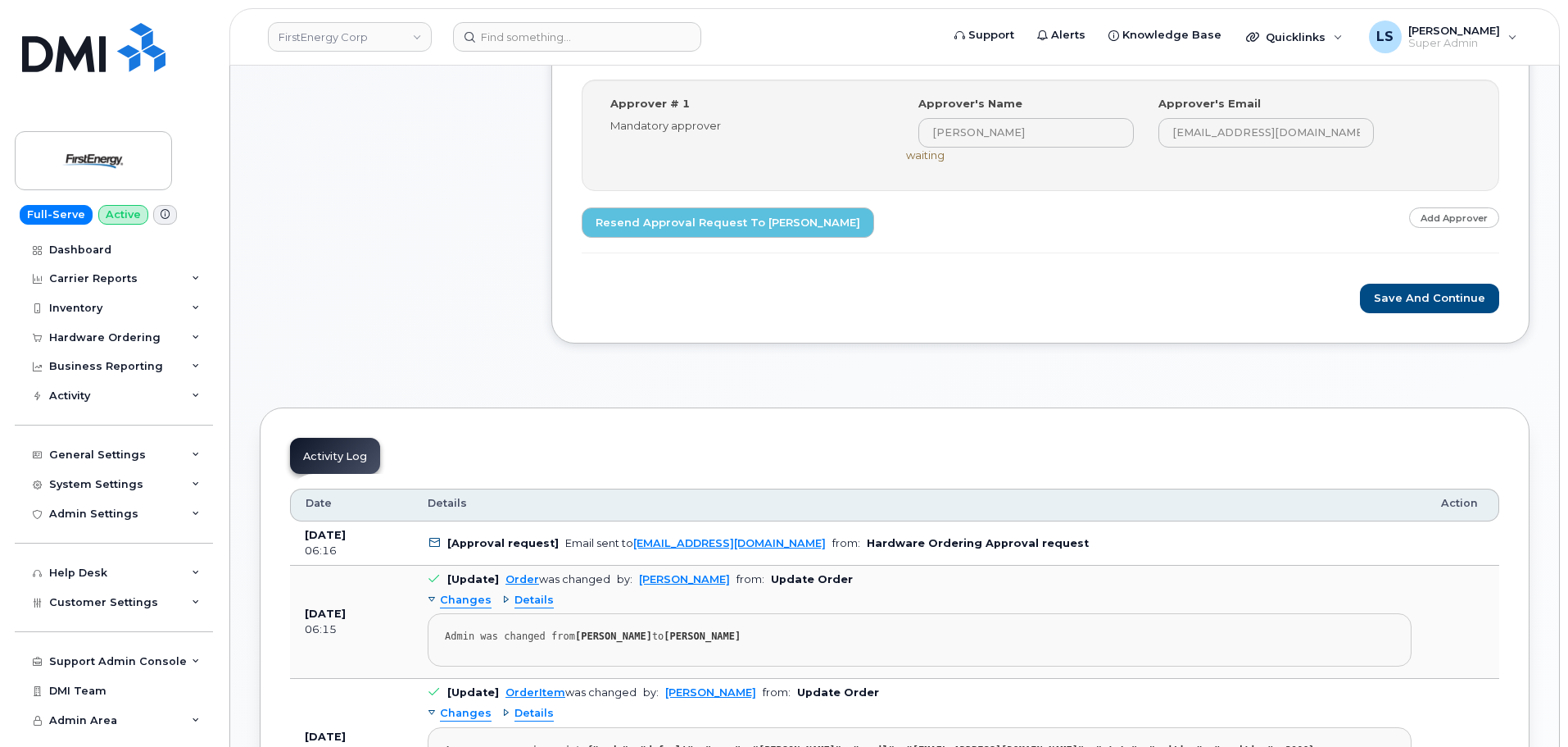
click at [499, 541] on b "[Approval request]" at bounding box center [503, 543] width 111 height 12
click at [509, 545] on b "[Approval request]" at bounding box center [503, 543] width 111 height 12
click at [511, 547] on b "[Approval request]" at bounding box center [503, 543] width 111 height 12
click at [555, 546] on td "[Approval request] Email sent to cahoward@firstenergycorp.com from: Hardware Or…" at bounding box center [920, 543] width 1014 height 44
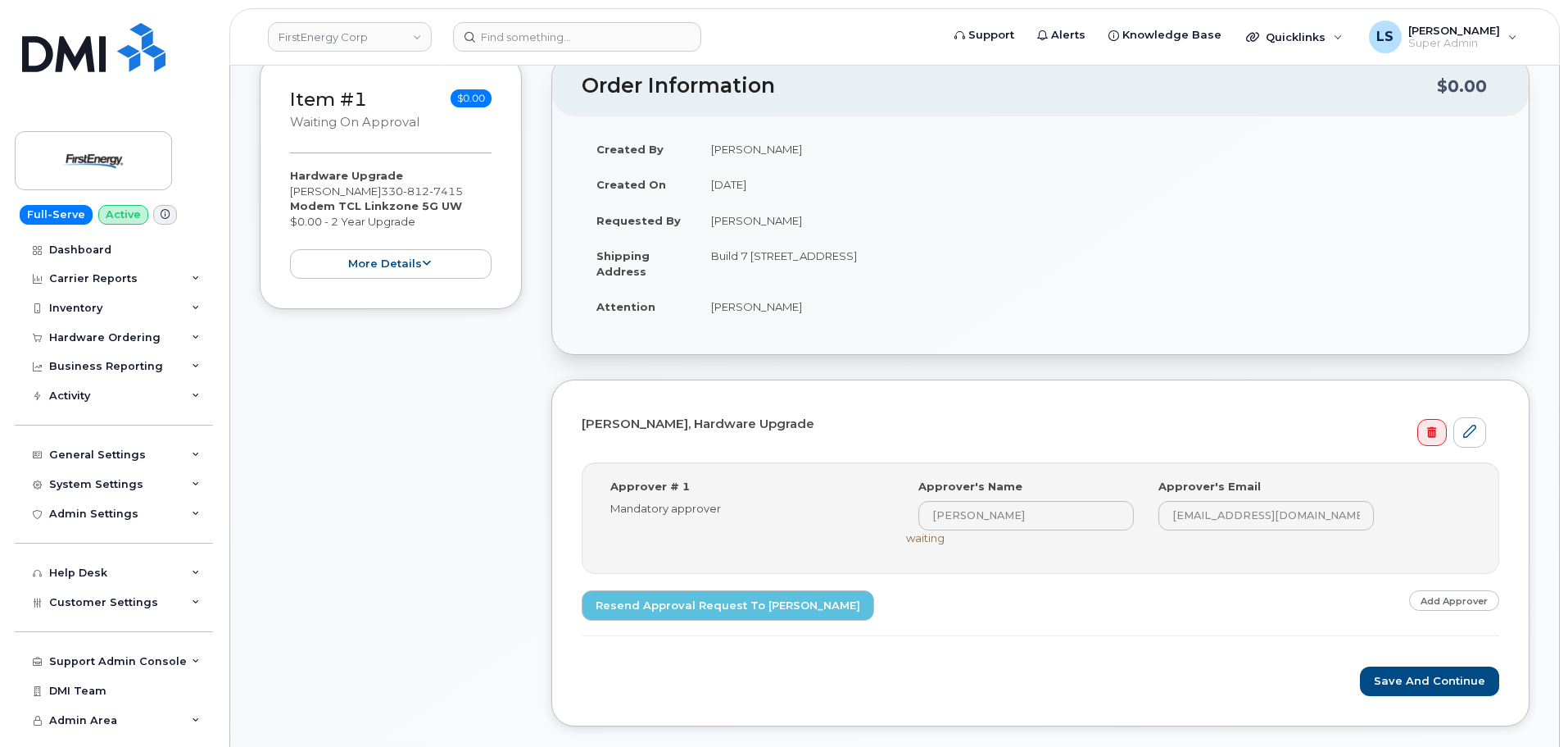
scroll to position [0, 0]
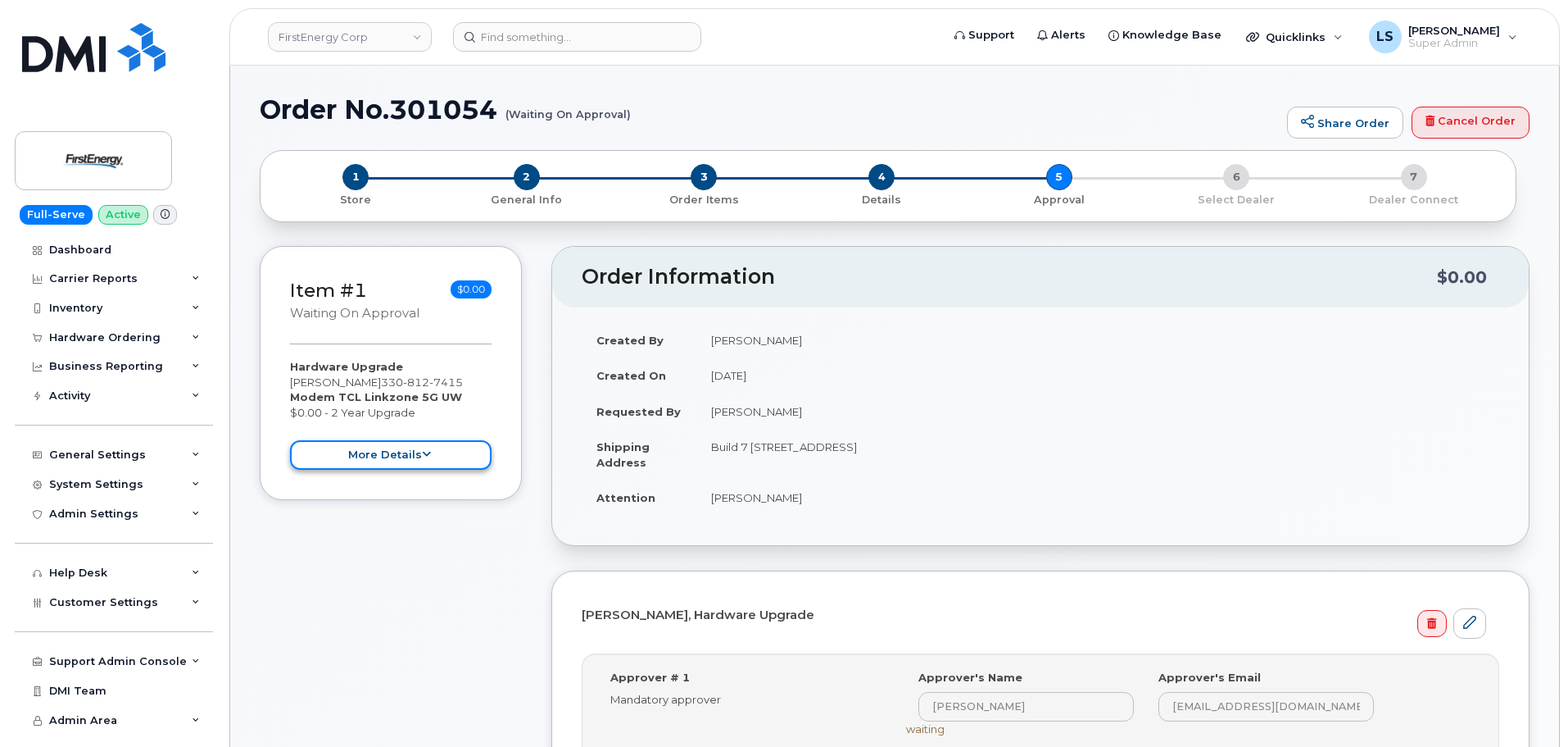
click at [448, 456] on button "more details" at bounding box center [391, 455] width 202 height 30
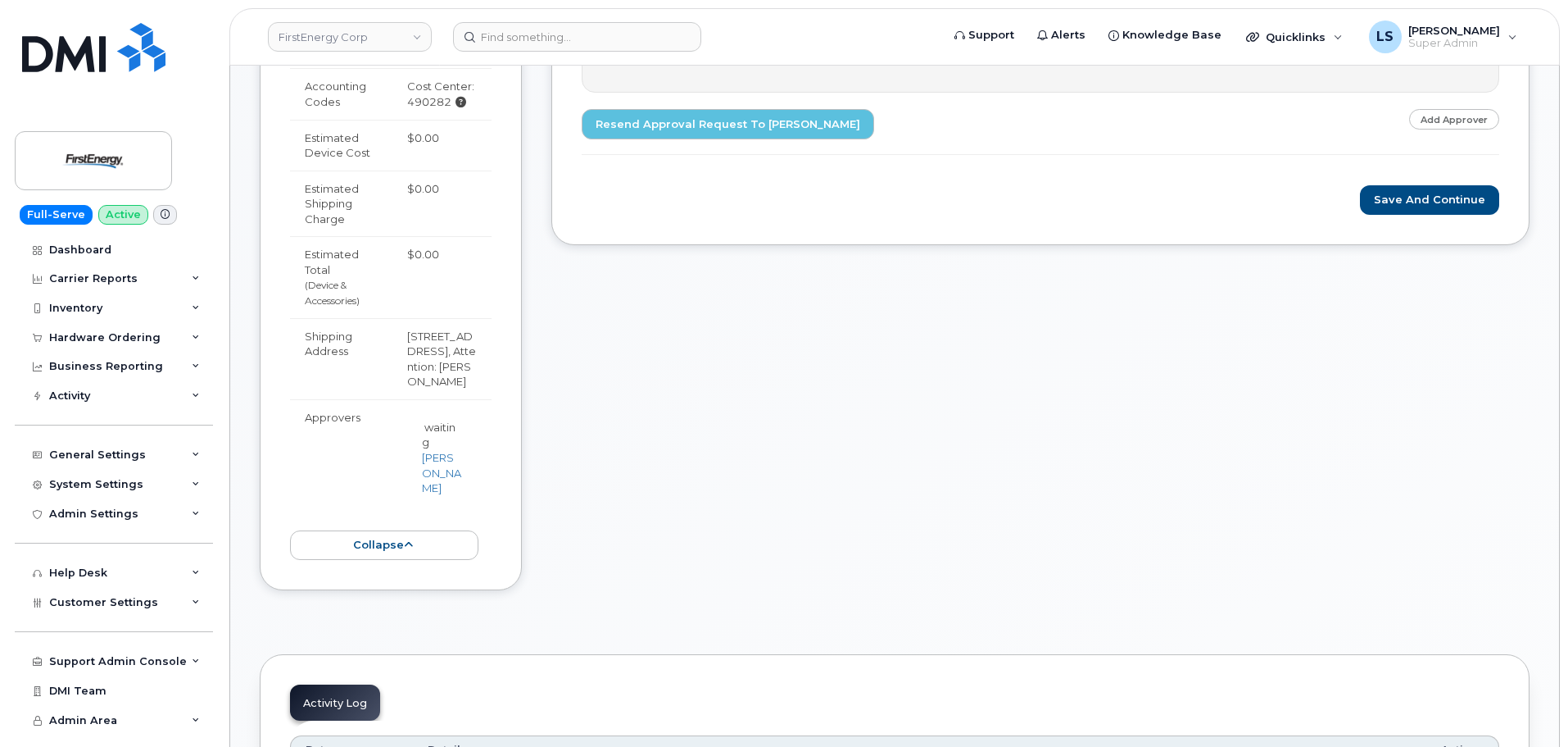
scroll to position [820, 0]
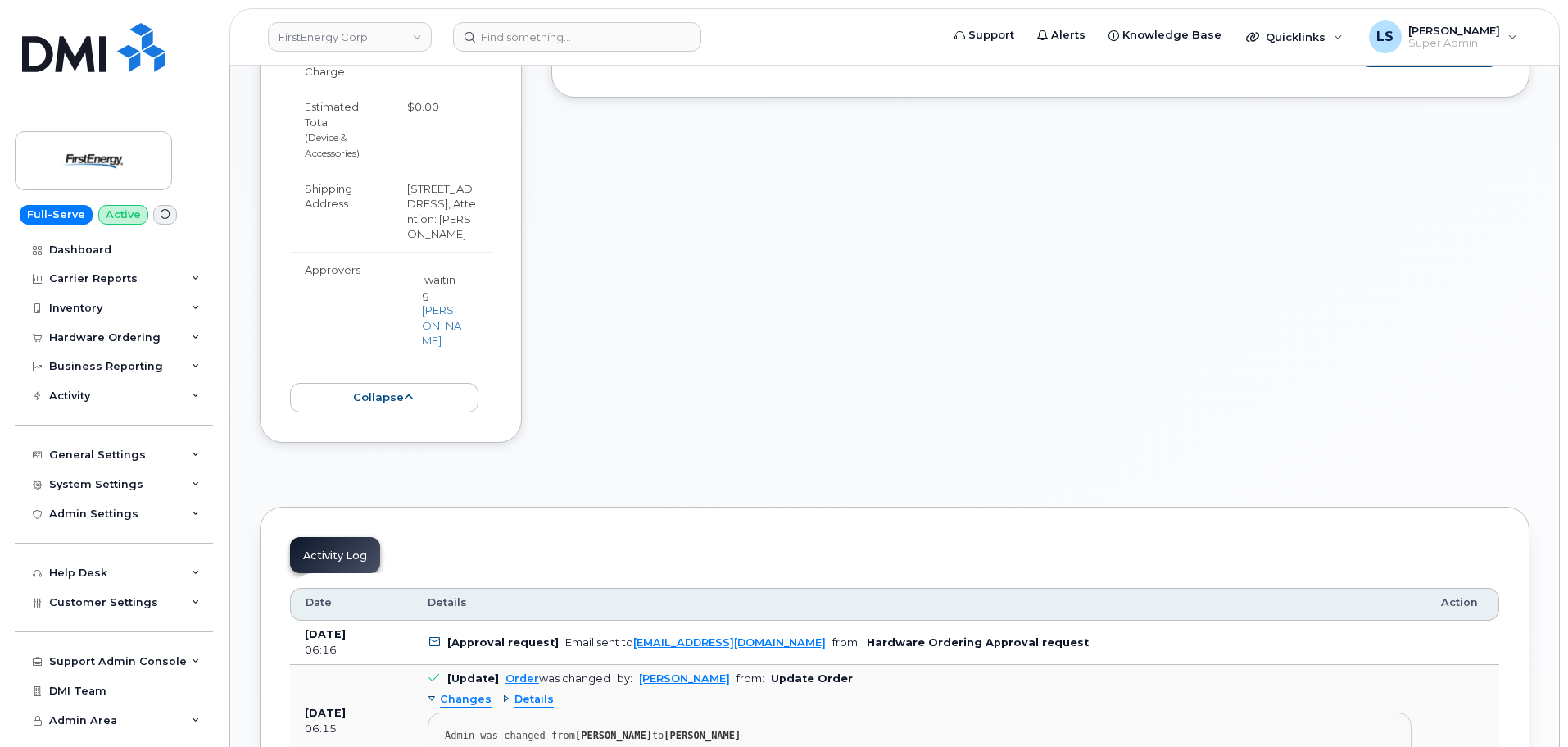
click at [388, 401] on button "collapse" at bounding box center [384, 398] width 189 height 30
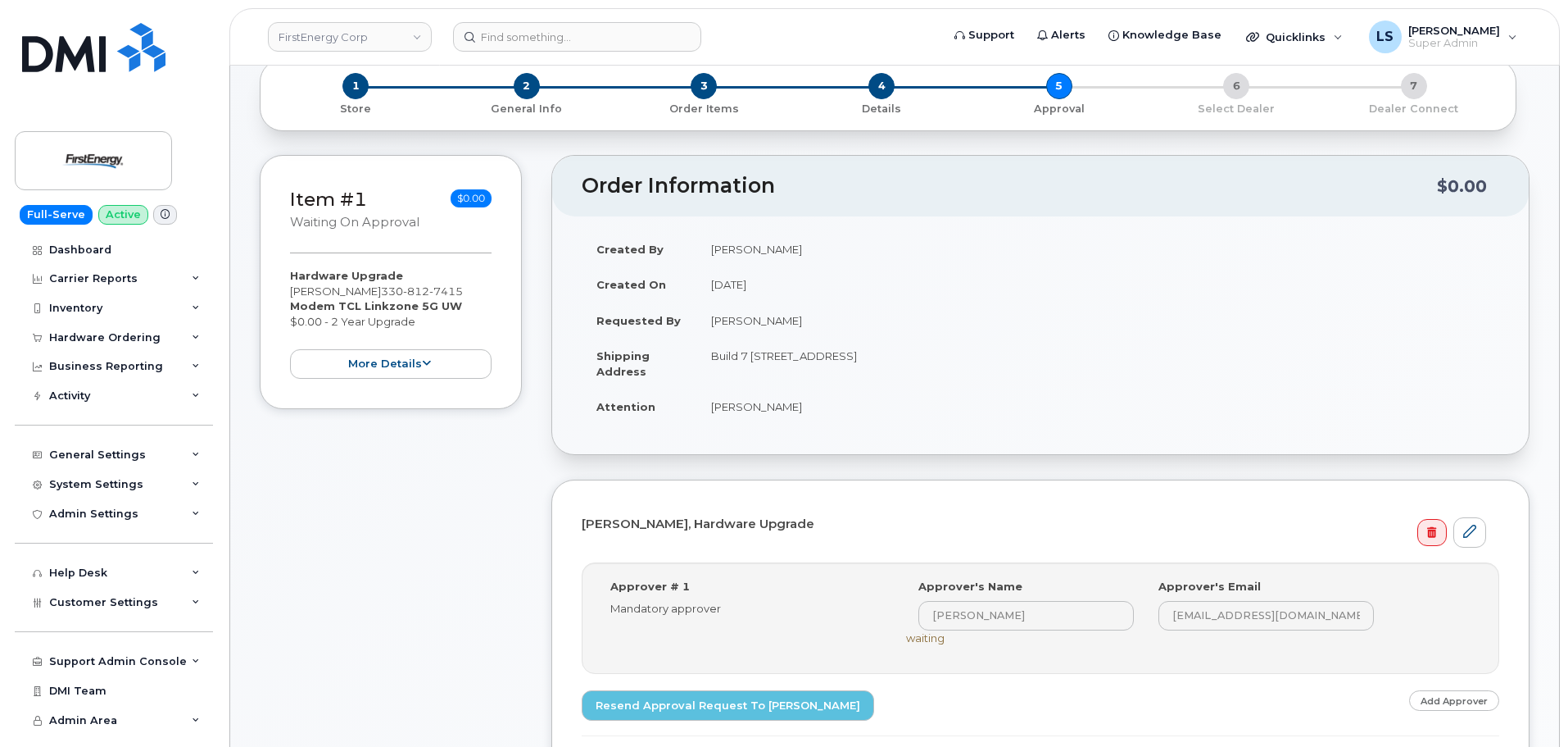
scroll to position [0, 0]
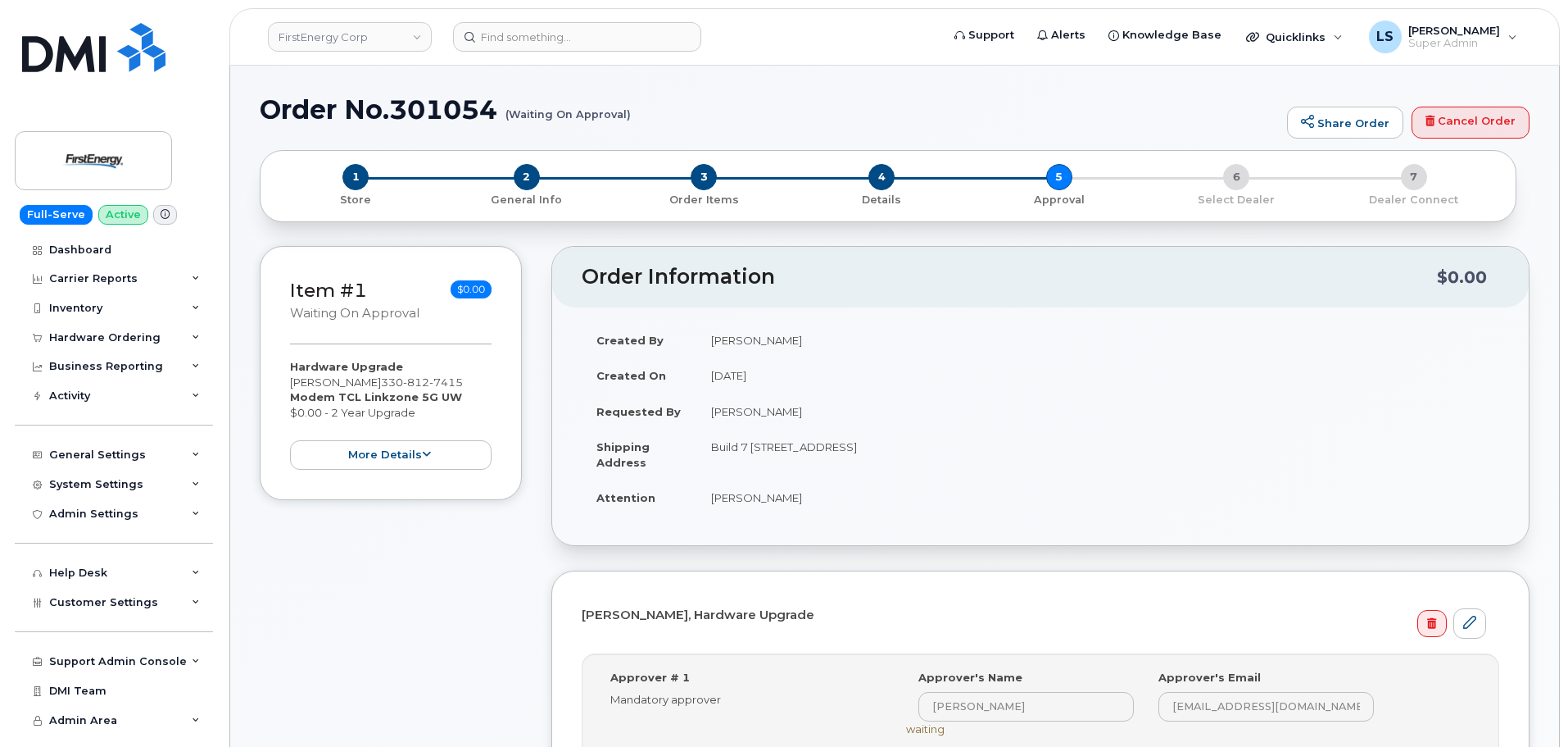
click at [372, 393] on strong "Modem TCL Linkzone 5G UW" at bounding box center [376, 396] width 172 height 13
click at [369, 387] on div "Hardware Upgrade Shane A Wheeler 330 812 7415 Modem TCL Linkzone 5G UW $0.00 - …" at bounding box center [391, 414] width 202 height 111
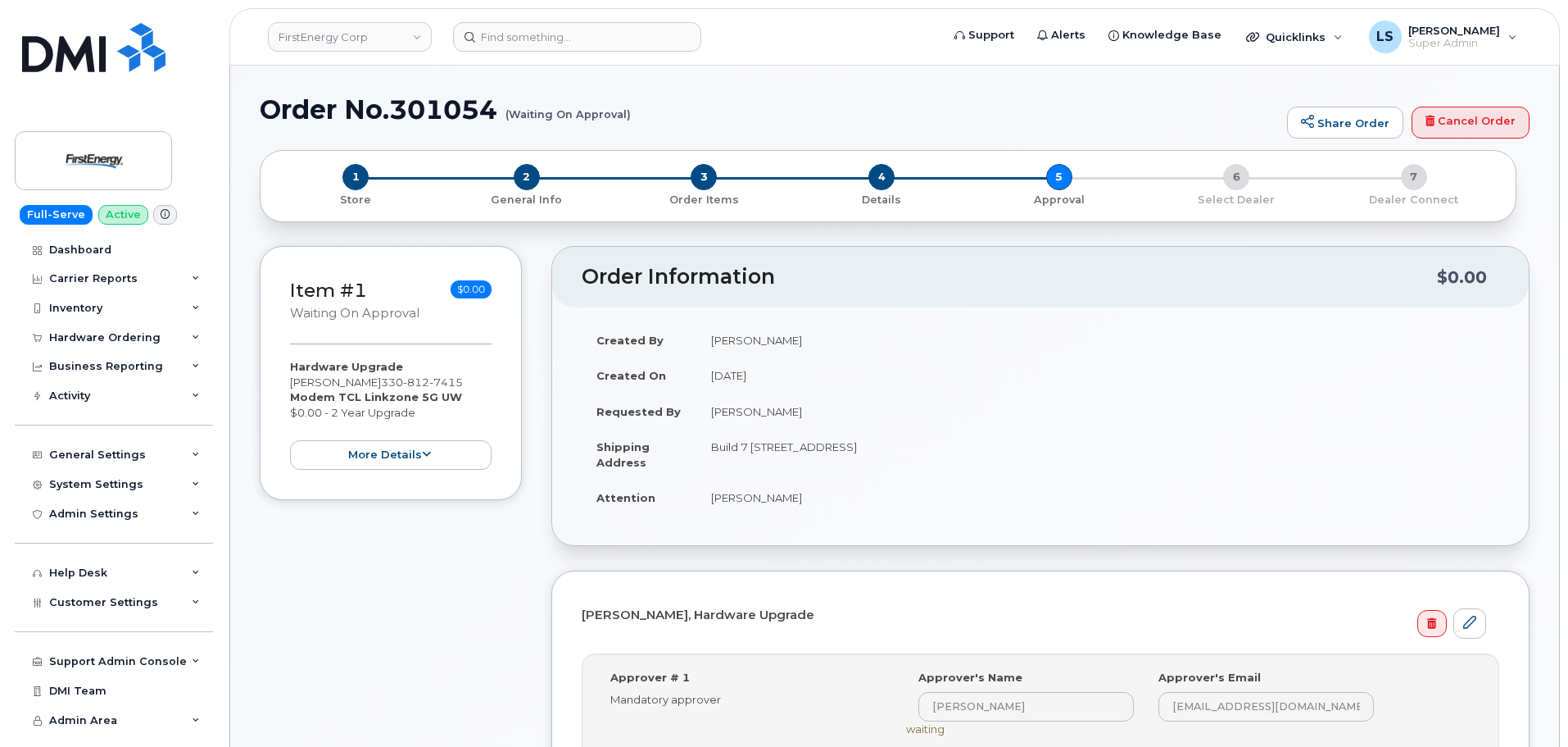
click at [374, 394] on strong "Modem TCL Linkzone 5G UW" at bounding box center [376, 396] width 172 height 13
click at [350, 395] on strong "Modem TCL Linkzone 5G UW" at bounding box center [376, 396] width 172 height 13
click at [375, 389] on div "Hardware Upgrade Shane A Wheeler 330 812 7415 Modem TCL Linkzone 5G UW $0.00 - …" at bounding box center [391, 414] width 202 height 111
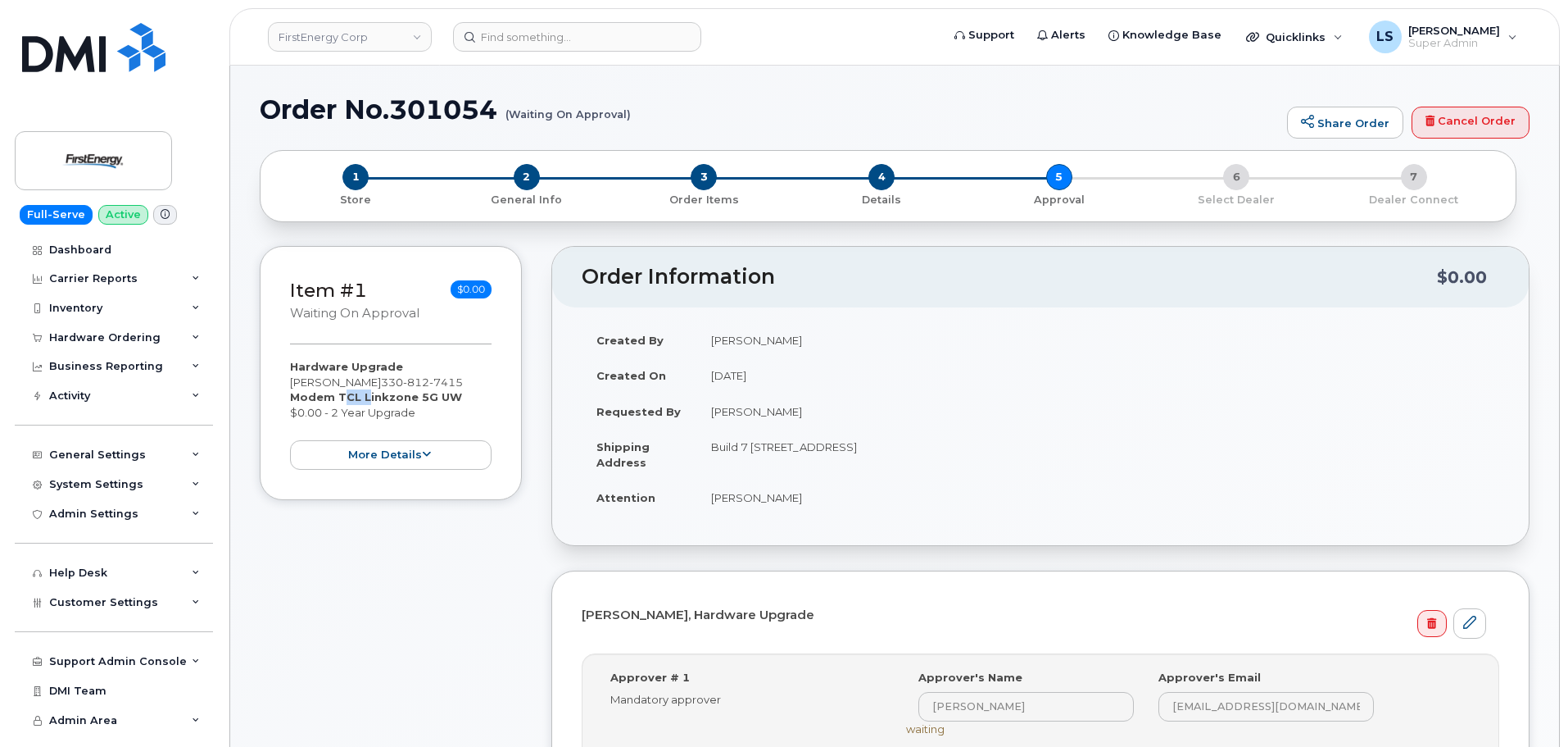
click at [376, 390] on div "Hardware Upgrade Shane A Wheeler 330 812 7415 Modem TCL Linkzone 5G UW $0.00 - …" at bounding box center [391, 414] width 202 height 111
click at [375, 397] on strong "Modem TCL Linkzone 5G UW" at bounding box center [376, 396] width 172 height 13
click at [376, 400] on strong "Modem TCL Linkzone 5G UW" at bounding box center [376, 396] width 172 height 13
click at [385, 414] on div "Hardware Upgrade Shane A Wheeler 330 812 7415 Modem TCL Linkzone 5G UW $0.00 - …" at bounding box center [391, 414] width 202 height 111
click at [382, 400] on strong "Modem TCL Linkzone 5G UW" at bounding box center [376, 396] width 172 height 13
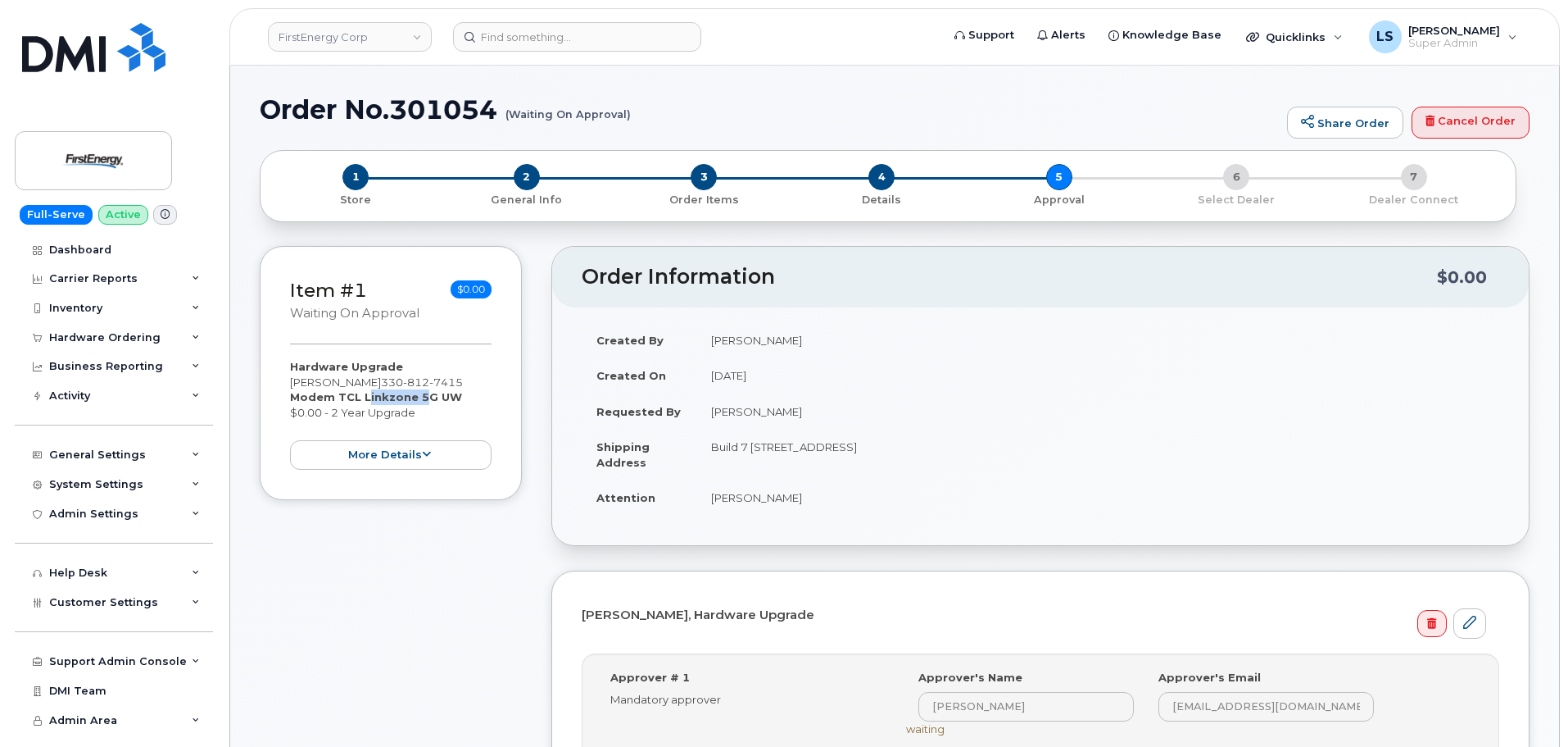
click at [382, 400] on strong "Modem TCL Linkzone 5G UW" at bounding box center [376, 396] width 172 height 13
click at [386, 405] on div "Hardware Upgrade Shane A Wheeler 330 812 7415 Modem TCL Linkzone 5G UW $0.00 - …" at bounding box center [391, 414] width 202 height 111
click at [378, 393] on strong "Modem TCL Linkzone 5G UW" at bounding box center [376, 396] width 172 height 13
click at [379, 393] on strong "Modem TCL Linkzone 5G UW" at bounding box center [376, 396] width 172 height 13
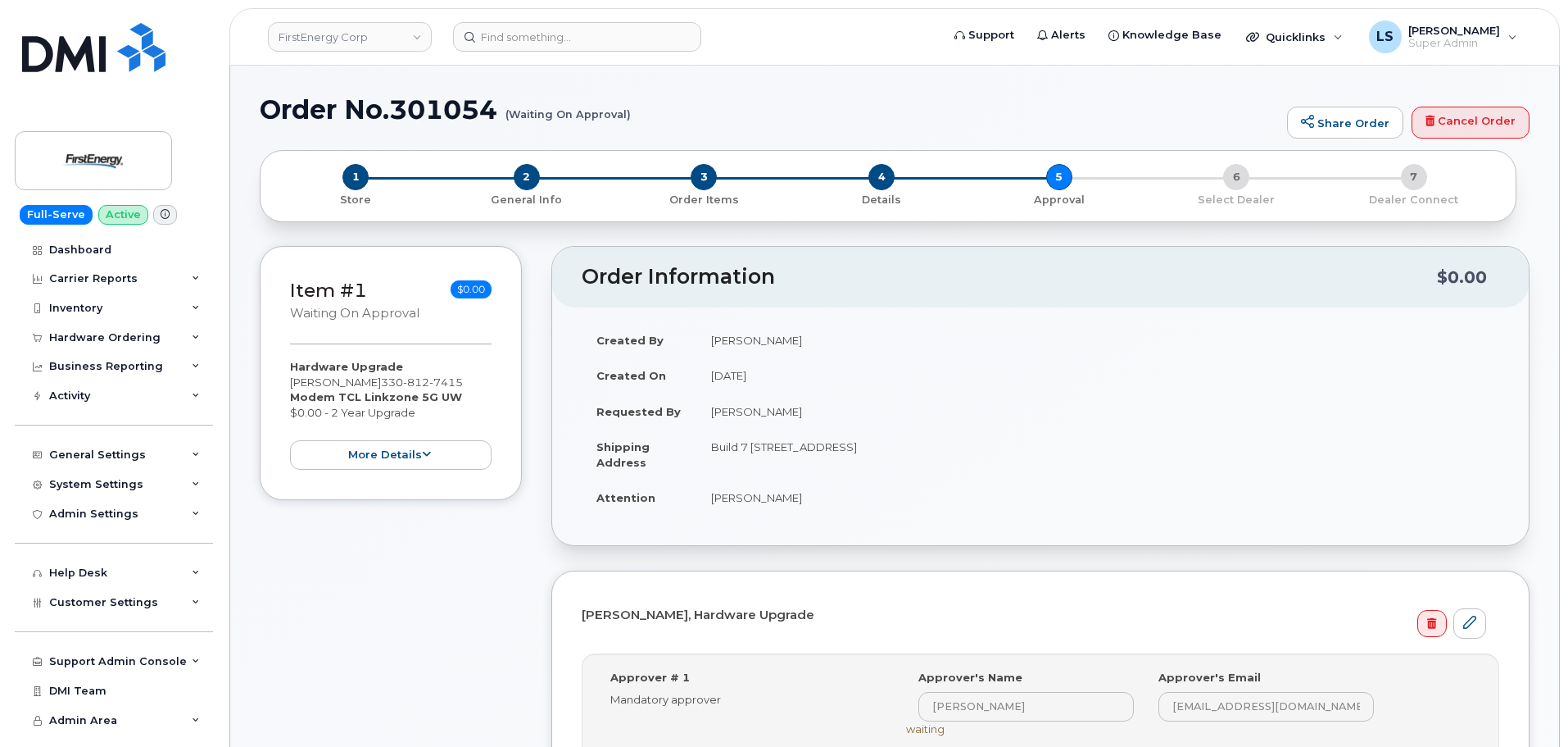
click at [386, 411] on div "Hardware Upgrade Shane A Wheeler 330 812 7415 Modem TCL Linkzone 5G UW $0.00 - …" at bounding box center [391, 414] width 202 height 111
click at [380, 390] on strong "Modem TCL Linkzone 5G UW" at bounding box center [376, 396] width 172 height 13
click at [381, 390] on strong "Modem TCL Linkzone 5G UW" at bounding box center [376, 396] width 172 height 13
click at [358, 386] on div "Hardware Upgrade Shane A Wheeler 330 812 7415 Modem TCL Linkzone 5G UW $0.00 - …" at bounding box center [391, 414] width 202 height 111
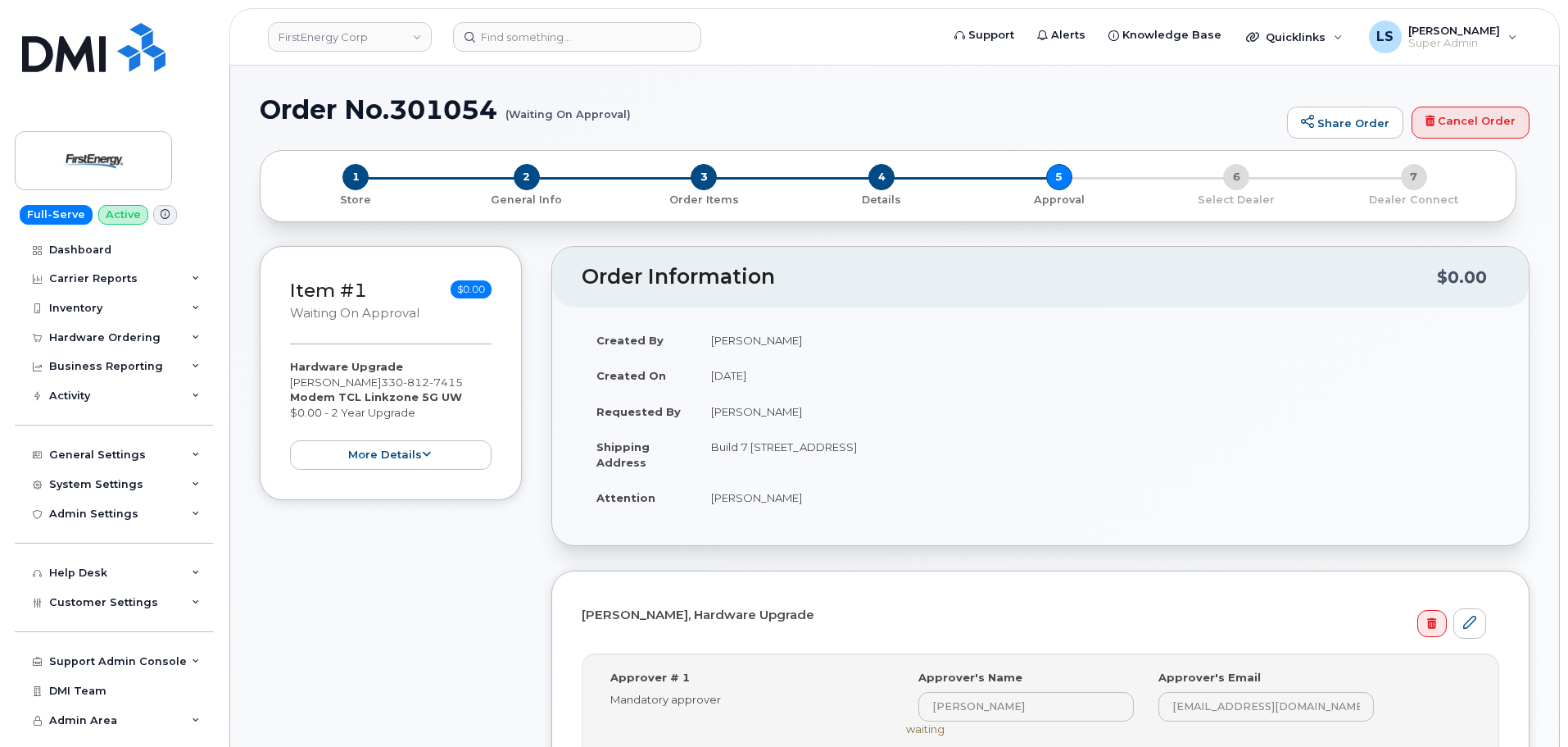
click at [383, 398] on strong "Modem TCL Linkzone 5G UW" at bounding box center [376, 396] width 172 height 13
click at [368, 381] on div "Hardware Upgrade Shane A Wheeler 330 812 7415 Modem TCL Linkzone 5G UW $0.00 - …" at bounding box center [391, 414] width 202 height 111
click at [367, 380] on div "Hardware Upgrade Shane A Wheeler 330 812 7415 Modem TCL Linkzone 5G UW $0.00 - …" at bounding box center [391, 414] width 202 height 111
click at [378, 400] on strong "Modem TCL Linkzone 5G UW" at bounding box center [376, 396] width 172 height 13
click at [378, 403] on strong "Modem TCL Linkzone 5G UW" at bounding box center [376, 396] width 172 height 13
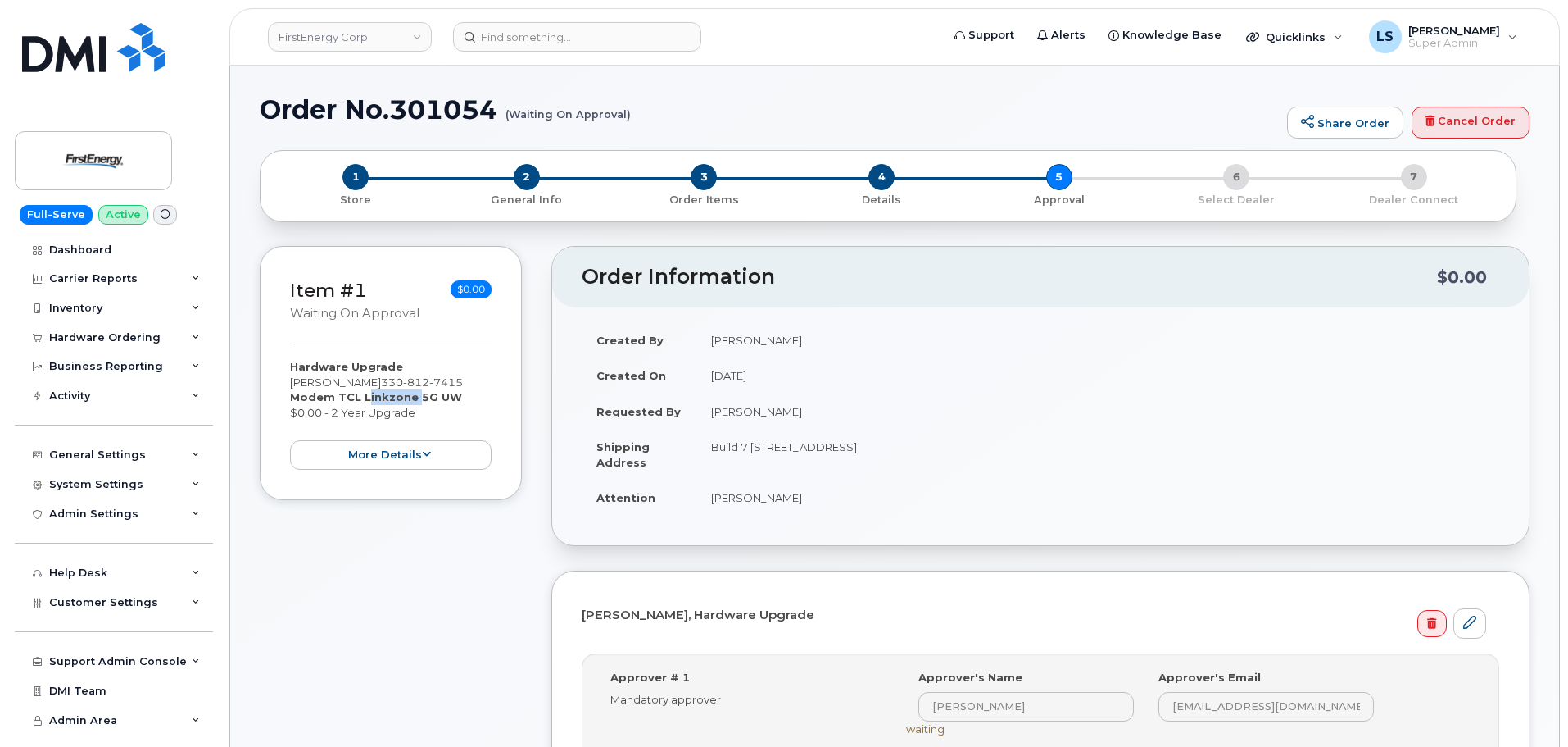
click at [380, 367] on div "Hardware Upgrade Shane A Wheeler 330 812 7415 Modem TCL Linkzone 5G UW $0.00 - …" at bounding box center [391, 414] width 202 height 111
click at [371, 383] on div "Hardware Upgrade Shane A Wheeler 330 812 7415 Modem TCL Linkzone 5G UW $0.00 - …" at bounding box center [391, 414] width 202 height 111
click at [369, 387] on div "Hardware Upgrade Shane A Wheeler 330 812 7415 Modem TCL Linkzone 5G UW $0.00 - …" at bounding box center [391, 414] width 202 height 111
click at [396, 388] on div "Hardware Upgrade Shane A Wheeler 330 812 7415 Modem TCL Linkzone 5G UW $0.00 - …" at bounding box center [391, 414] width 202 height 111
click at [394, 388] on div "Hardware Upgrade Shane A Wheeler 330 812 7415 Modem TCL Linkzone 5G UW $0.00 - …" at bounding box center [391, 414] width 202 height 111
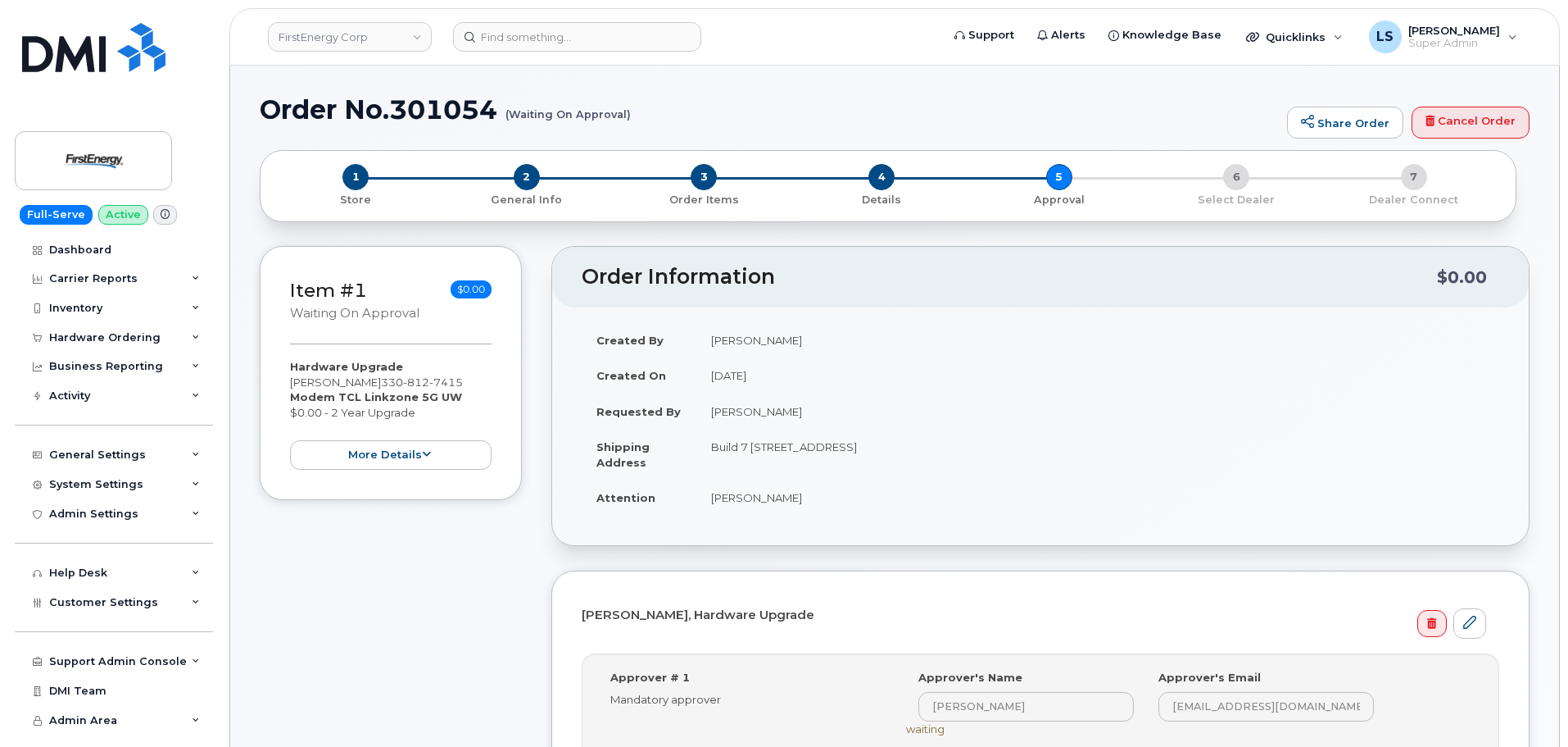
click at [376, 395] on strong "Modem TCL Linkzone 5G UW" at bounding box center [376, 396] width 172 height 13
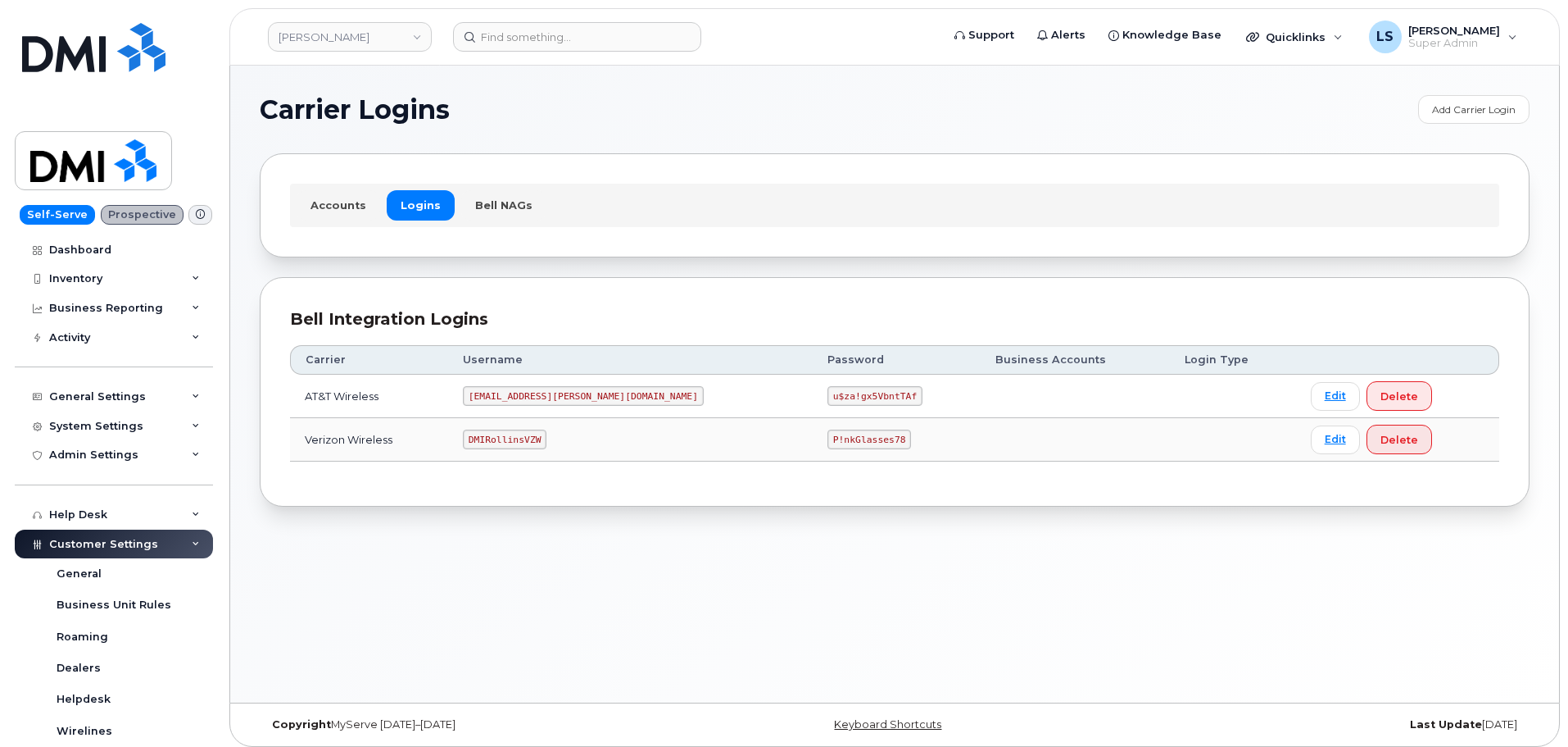
click at [828, 394] on code "u$za!gx5VbntTAf" at bounding box center [874, 396] width 95 height 20
copy code "u$za!gx5VbntTAf"
